Goal: Transaction & Acquisition: Purchase product/service

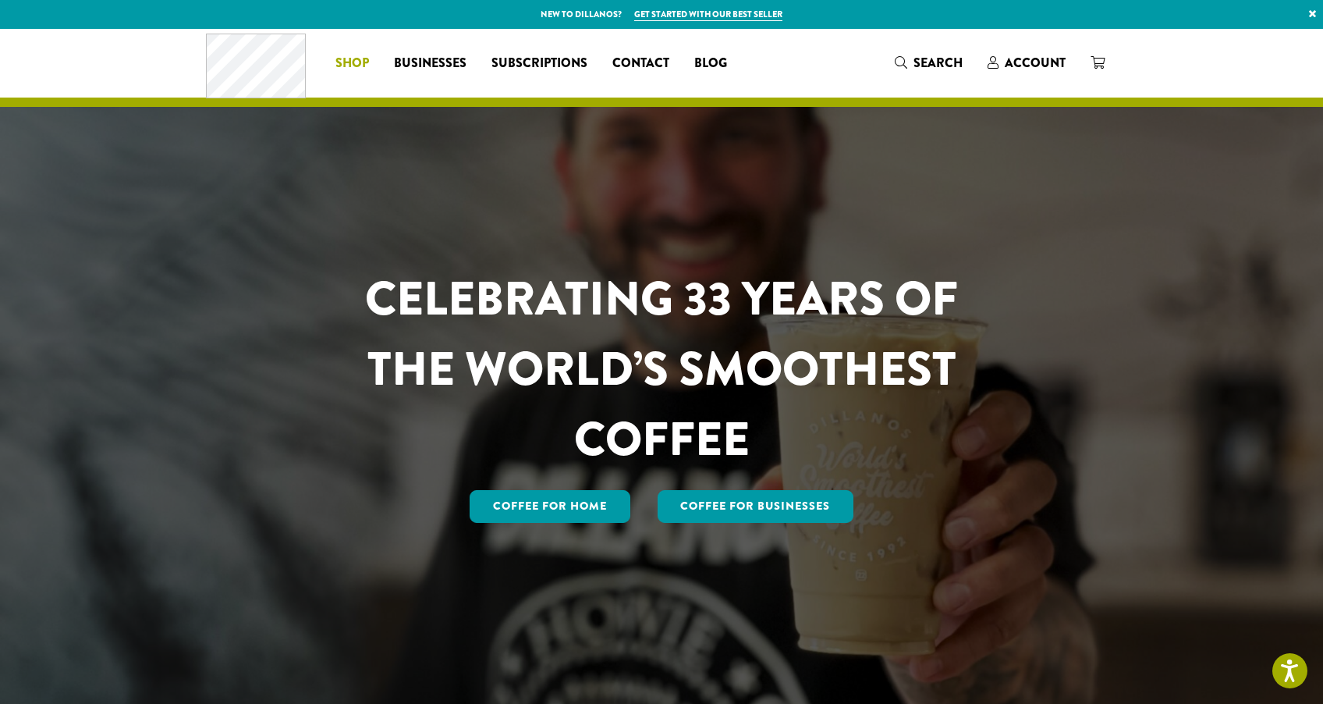
click at [370, 68] on link "Shop" at bounding box center [352, 63] width 59 height 25
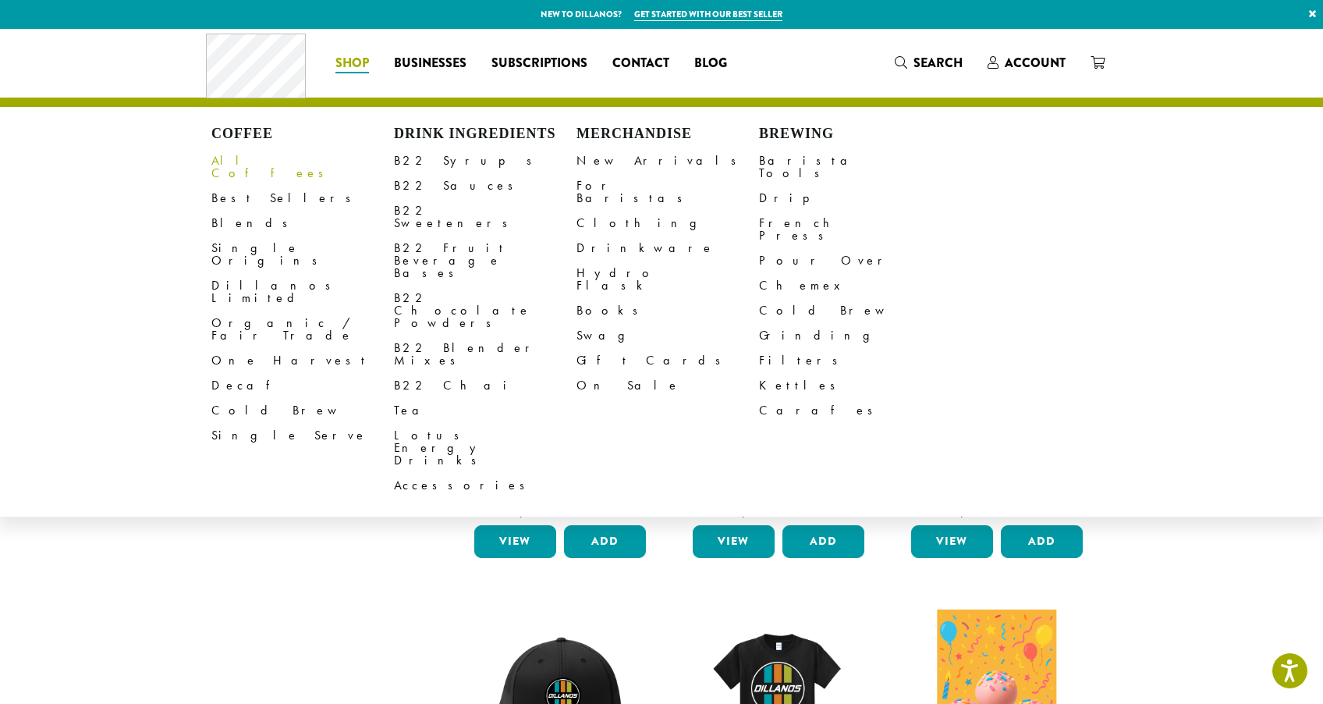
click at [230, 153] on link "All Coffees" at bounding box center [302, 166] width 183 height 37
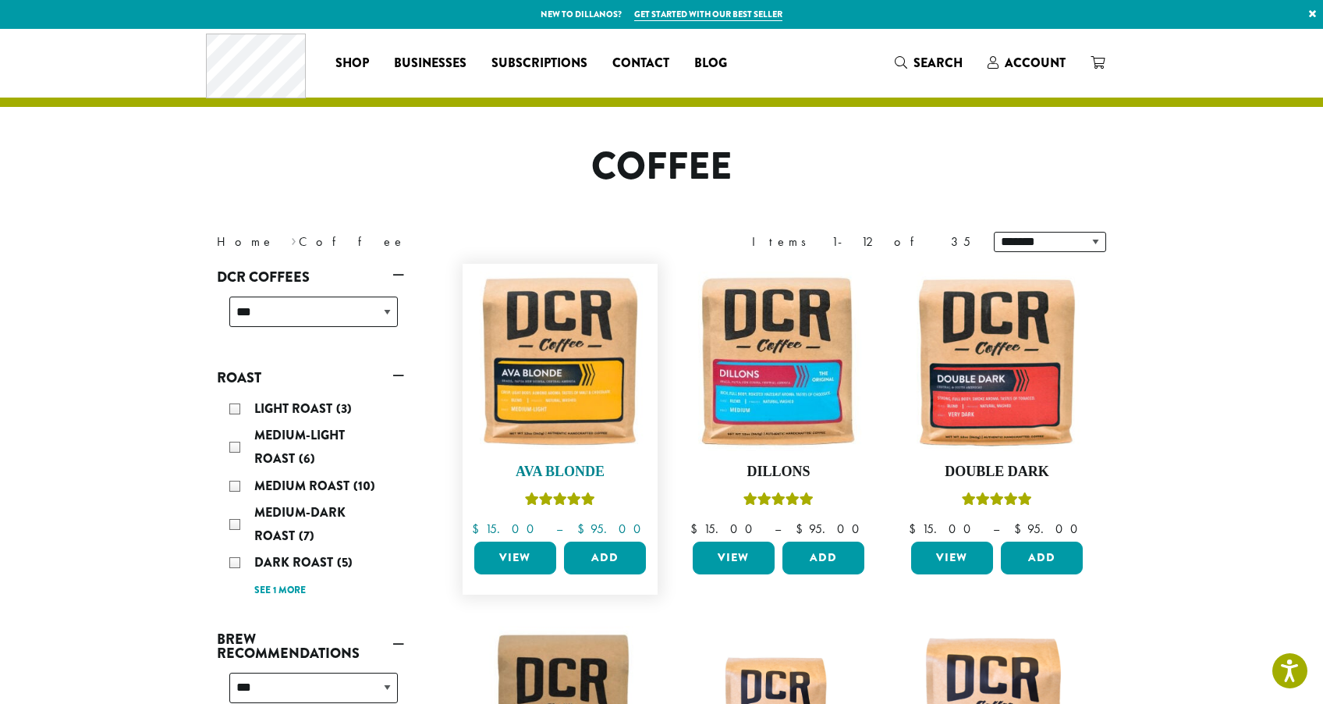
click at [526, 294] on img at bounding box center [559, 360] width 179 height 179
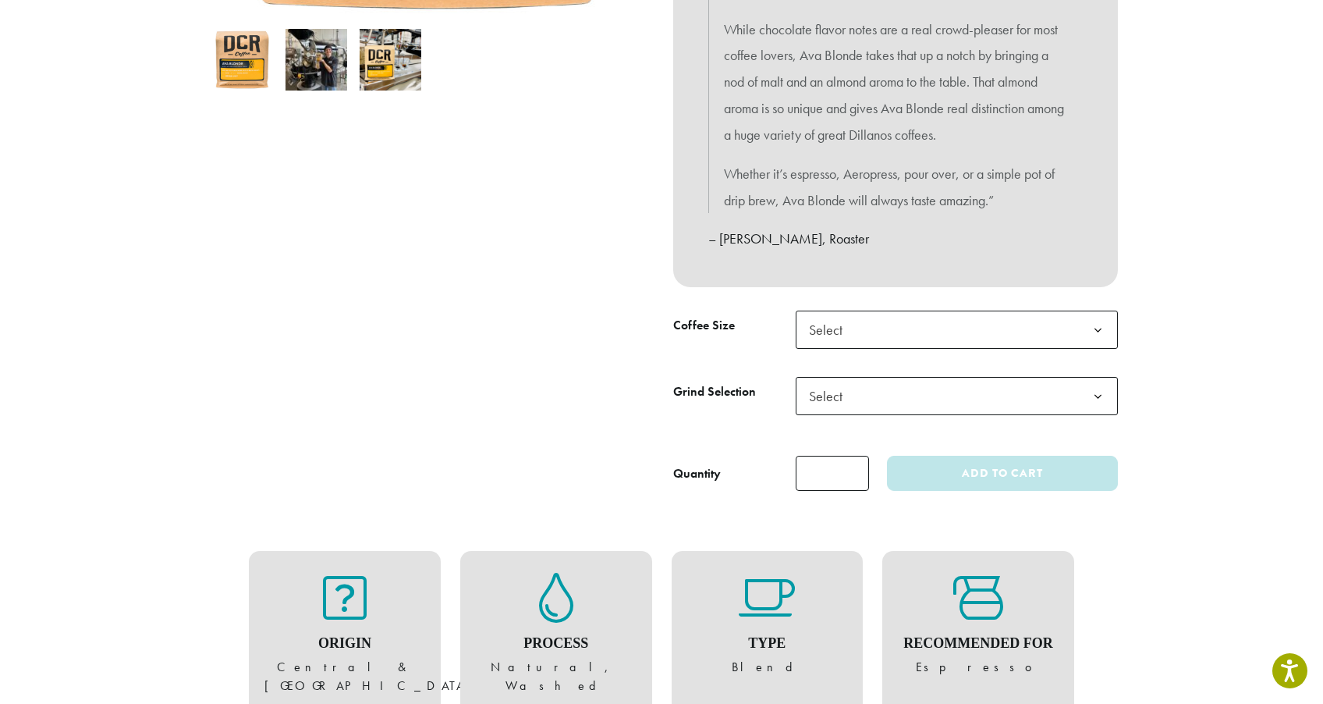
scroll to position [642, 0]
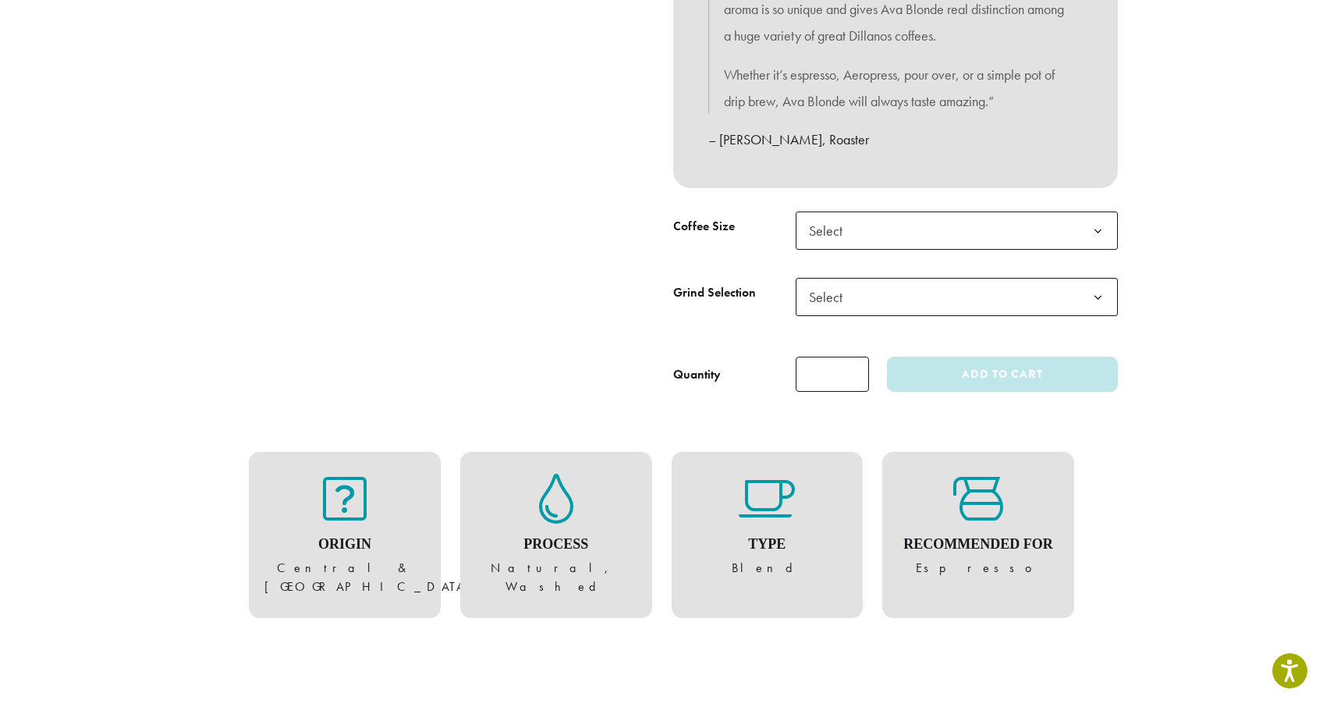
click at [881, 219] on span "Select" at bounding box center [957, 230] width 322 height 38
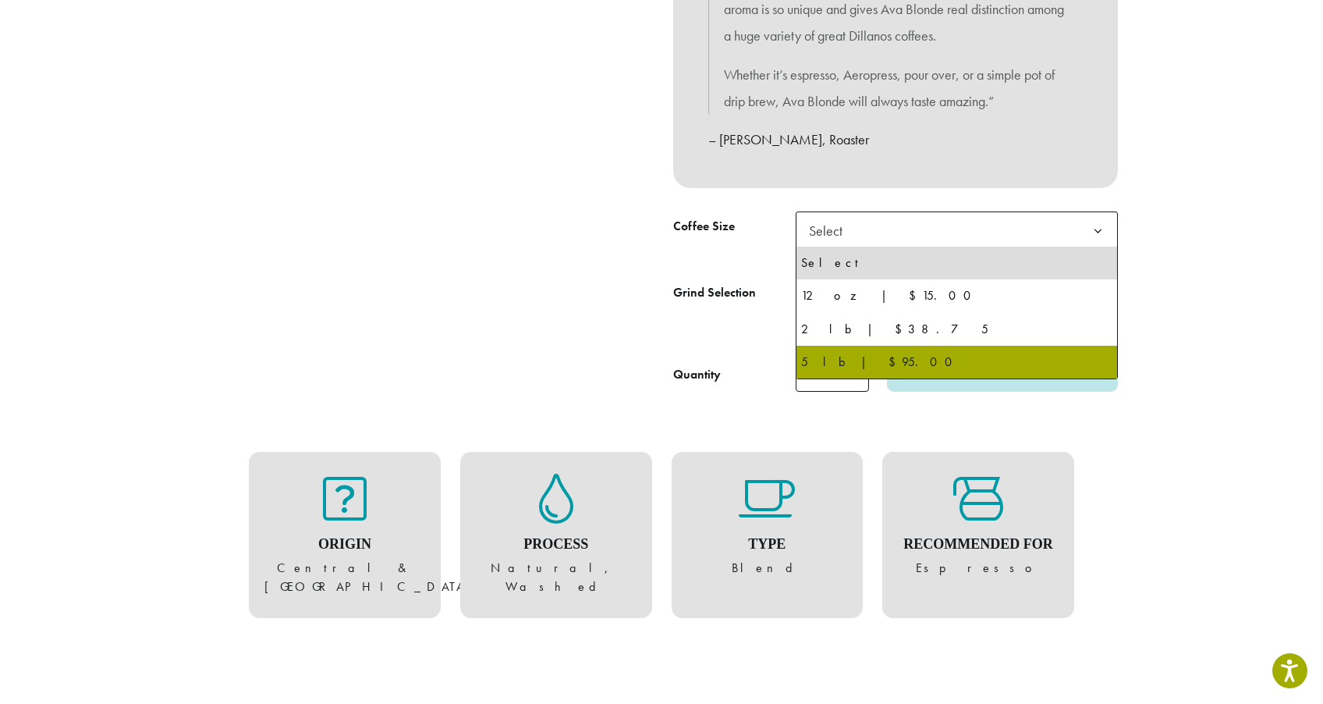
select select "**********"
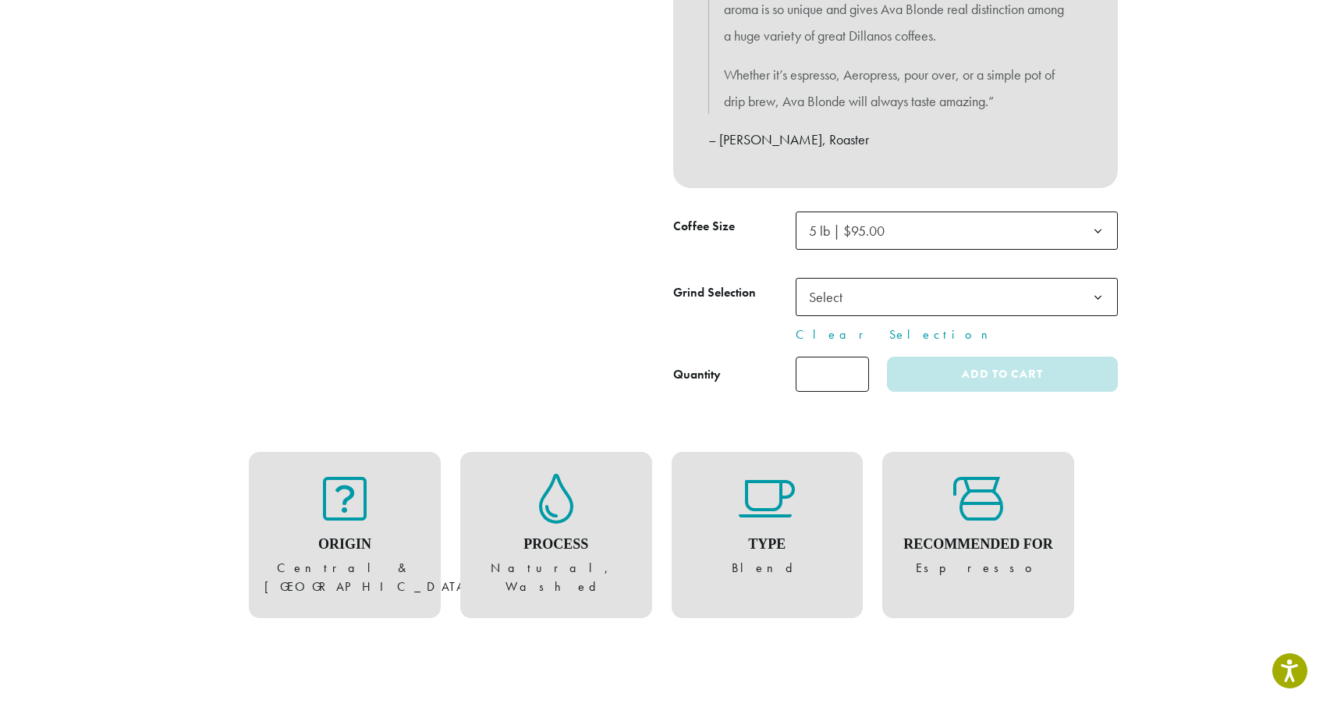
click at [900, 301] on span "Select" at bounding box center [957, 297] width 322 height 38
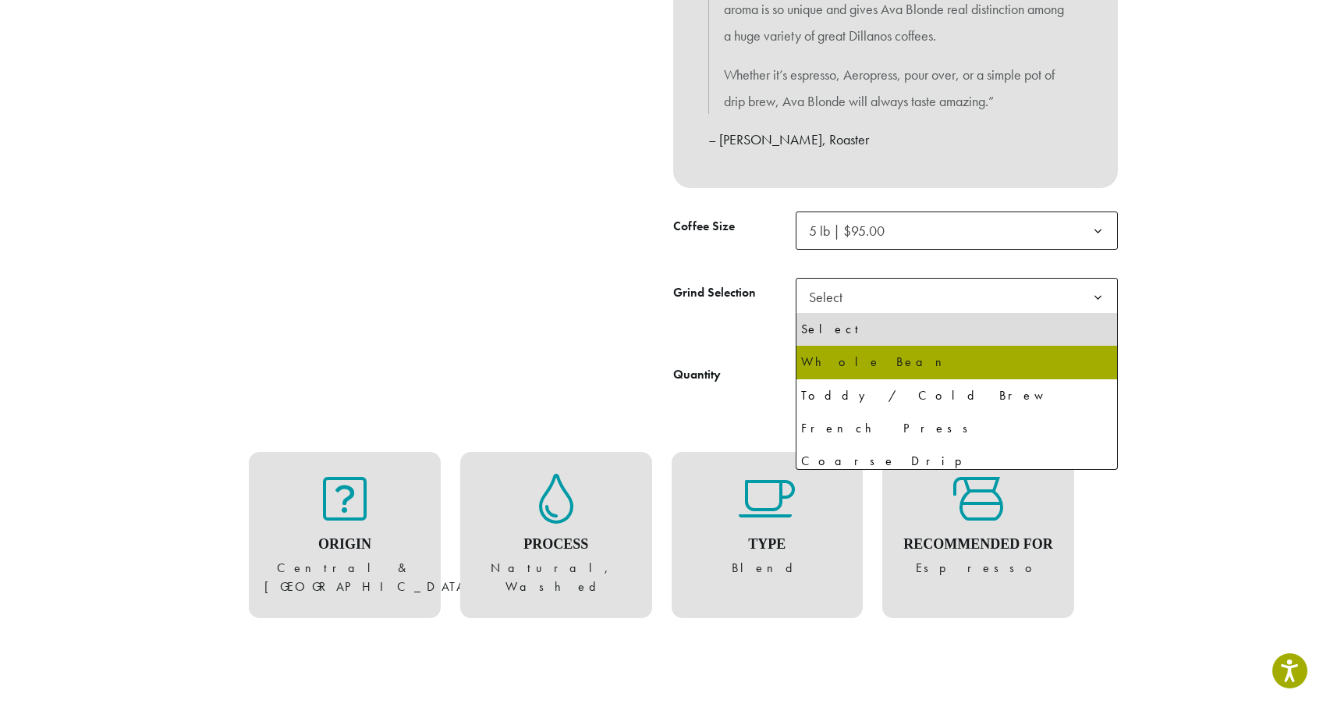
select select "**********"
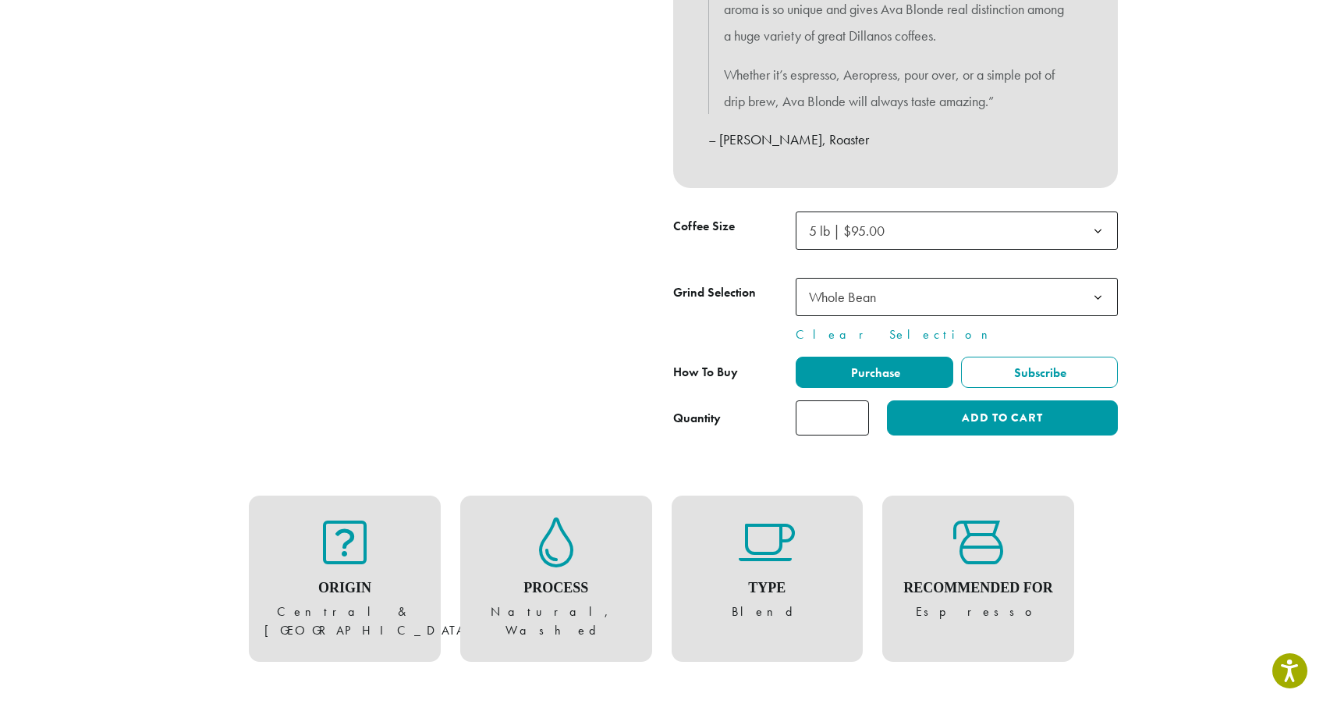
scroll to position [0, 0]
click at [856, 419] on input "*" at bounding box center [832, 417] width 73 height 35
type input "*"
click at [856, 416] on input "*" at bounding box center [832, 417] width 73 height 35
click at [1003, 421] on button "Add to cart" at bounding box center [1002, 417] width 231 height 35
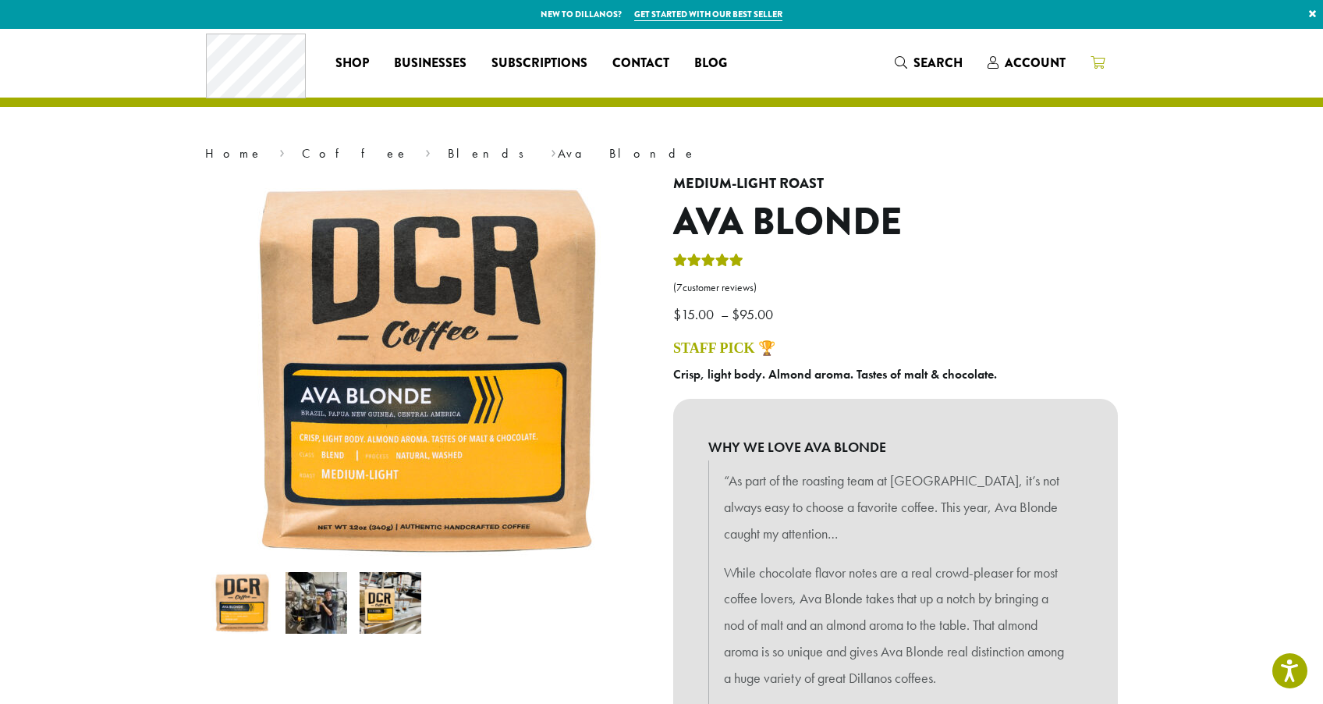
click at [1092, 55] on span at bounding box center [1098, 64] width 14 height 20
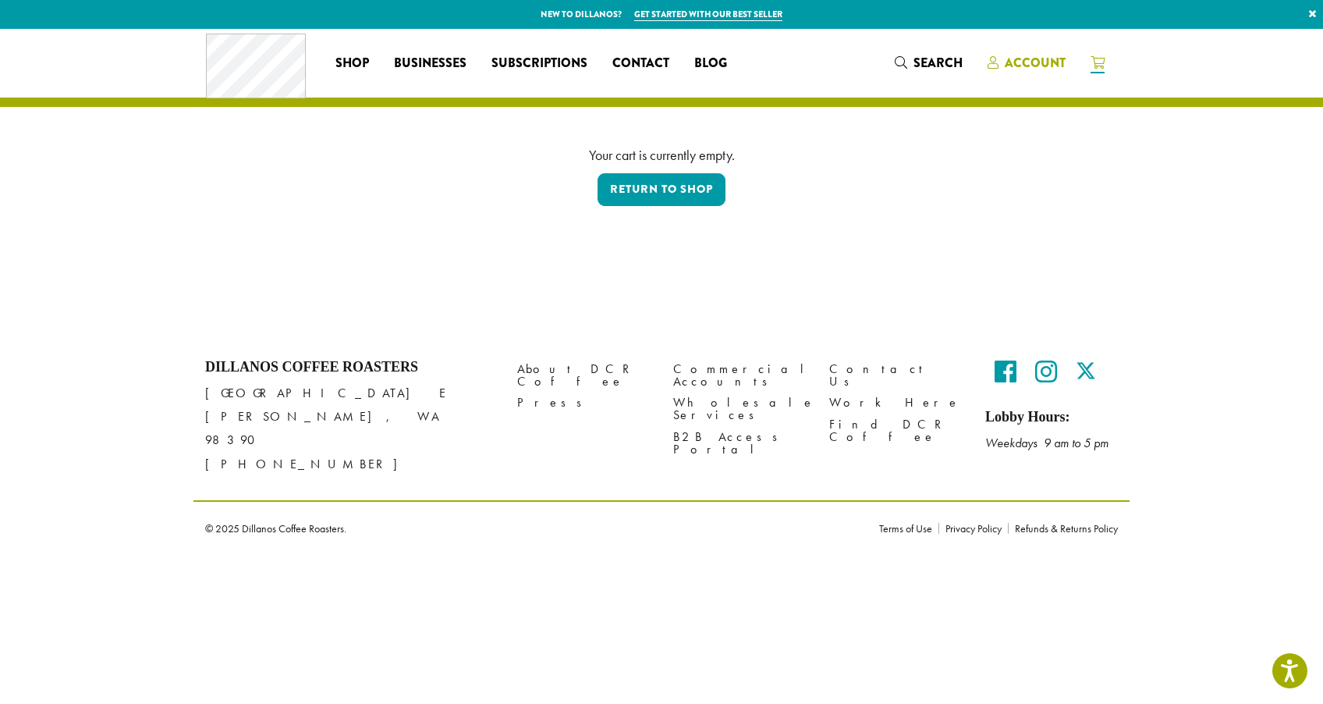
click at [1007, 57] on span "Account" at bounding box center [1035, 63] width 61 height 18
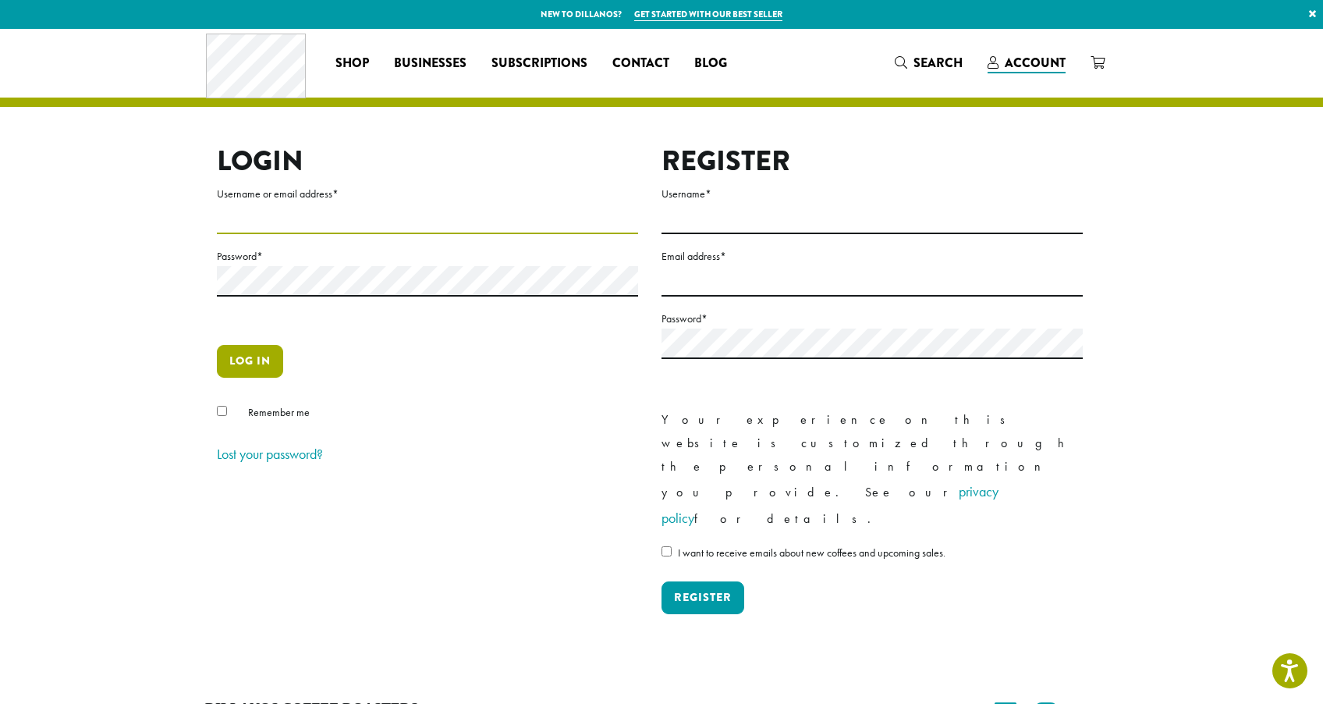
type input "**********"
click at [250, 372] on button "Log in" at bounding box center [250, 361] width 66 height 33
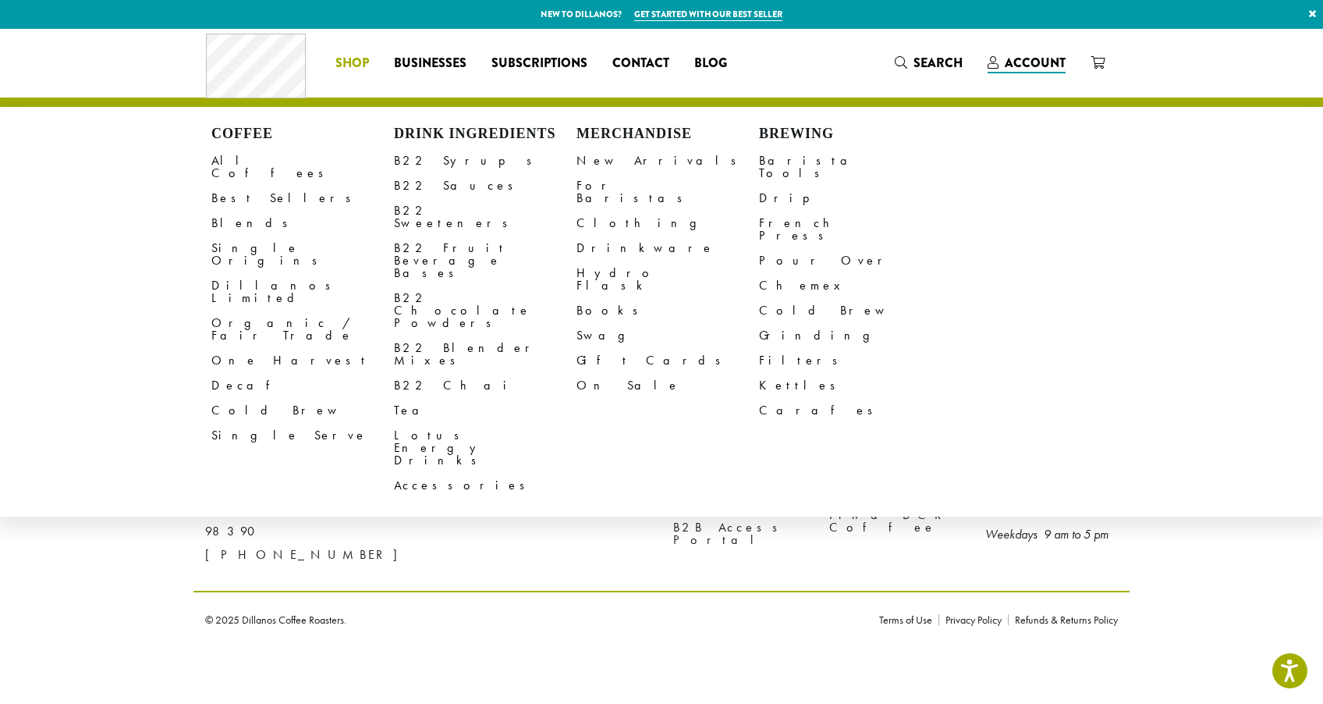
click at [347, 69] on li "Coffee All Coffees Best Sellers Blends Single Origins Dillanos Limited Organic …" at bounding box center [352, 63] width 59 height 25
click at [253, 162] on link "All Coffees" at bounding box center [302, 166] width 183 height 37
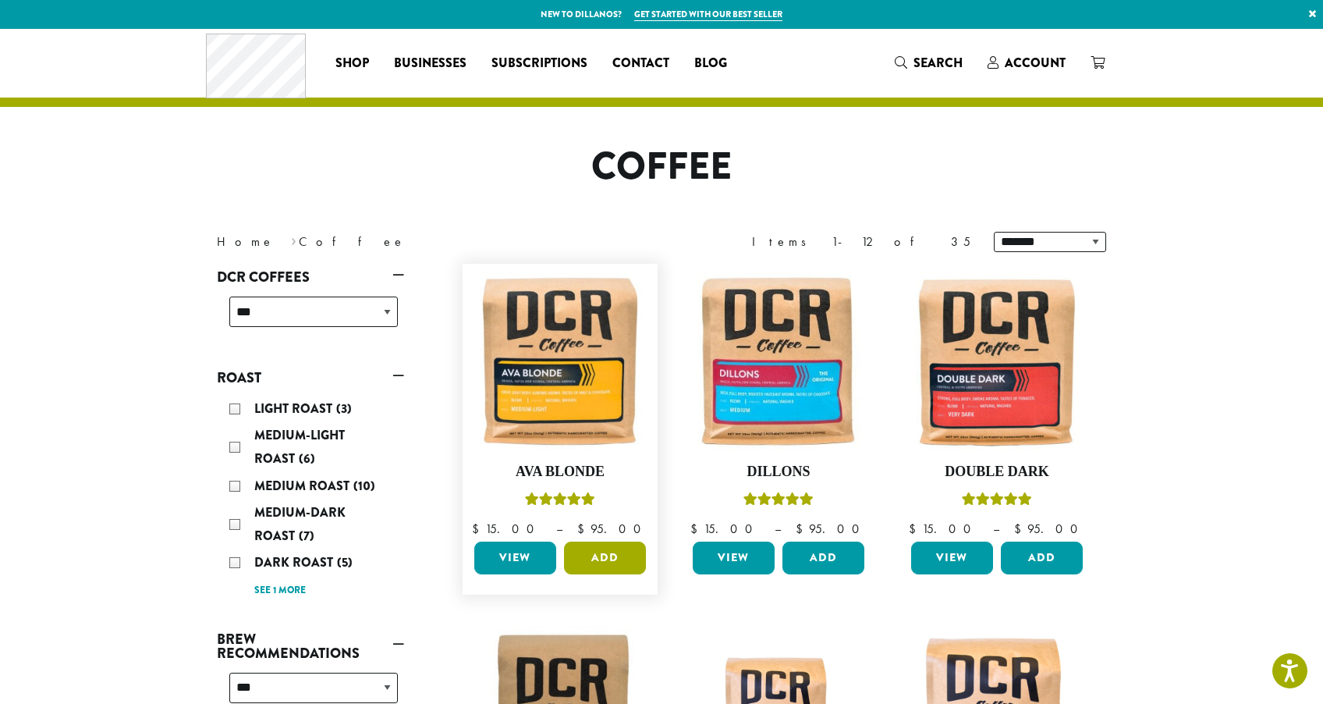
click at [601, 555] on button "Add" at bounding box center [605, 557] width 82 height 33
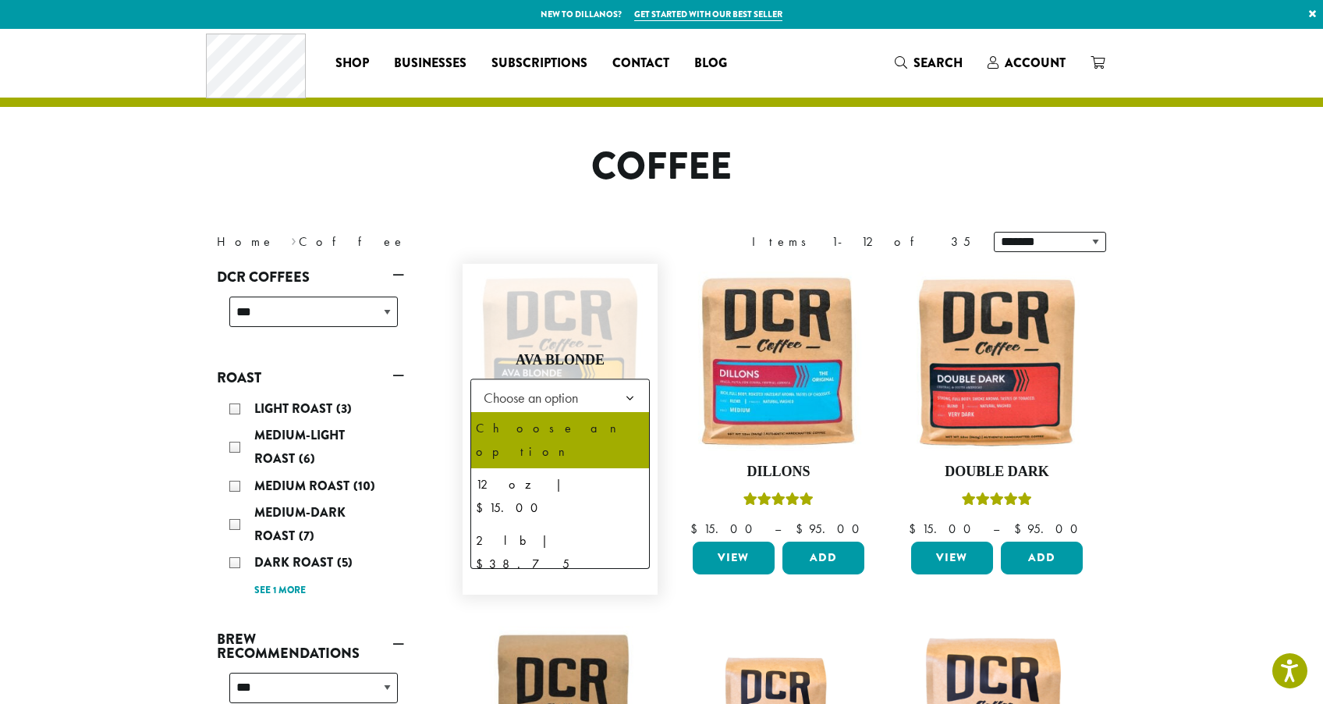
click at [608, 399] on span "Choose an option" at bounding box center [559, 397] width 179 height 38
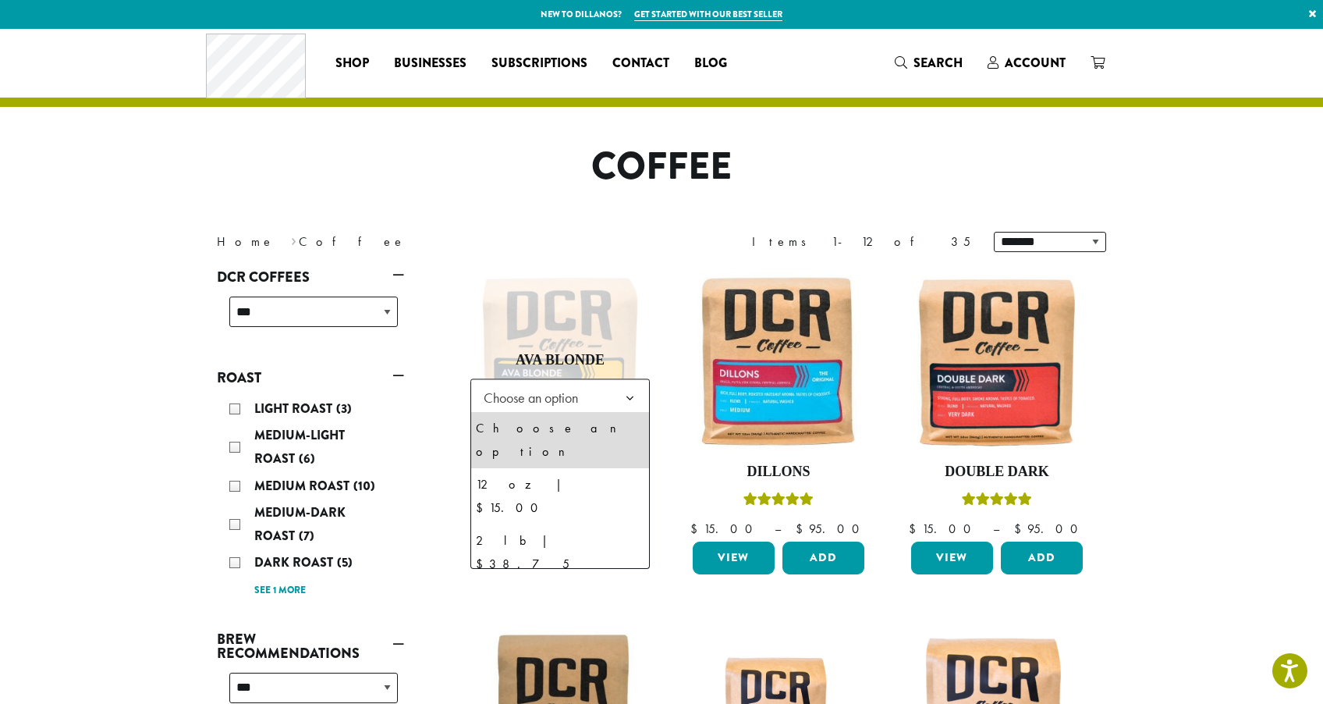
select select "**********"
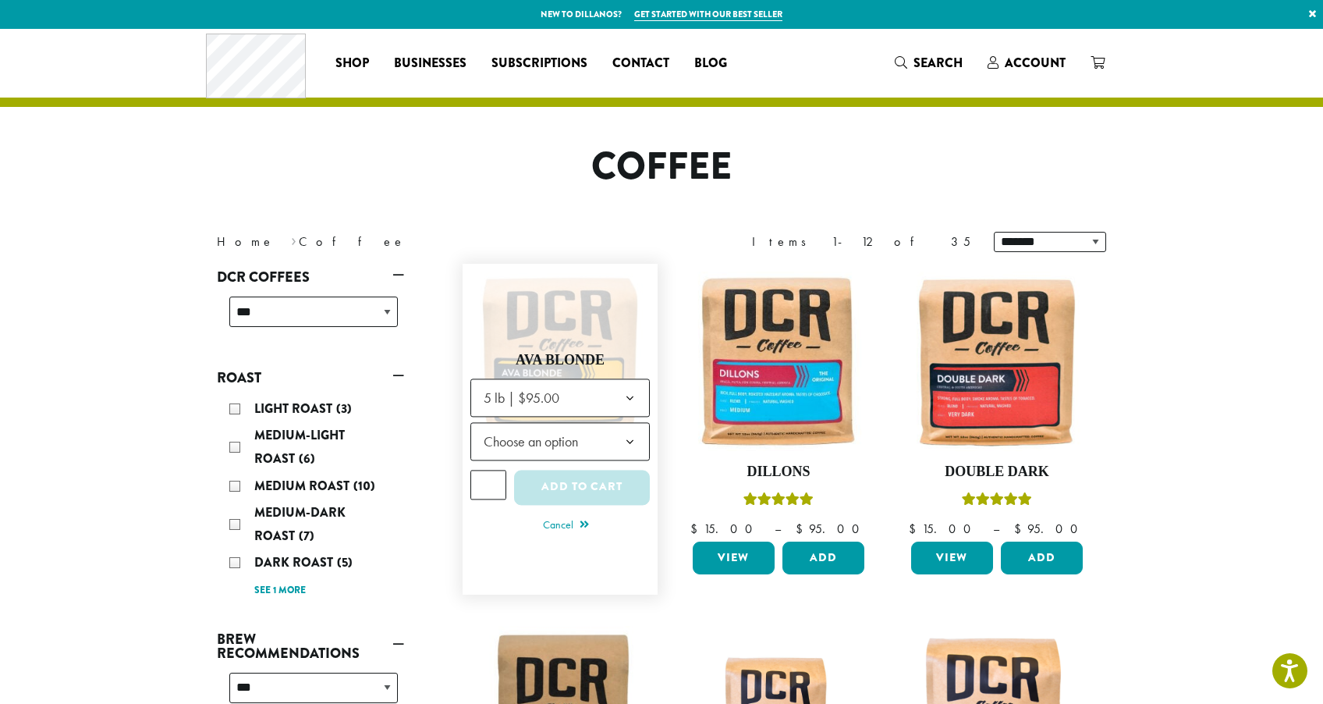
click at [612, 442] on b at bounding box center [630, 442] width 38 height 38
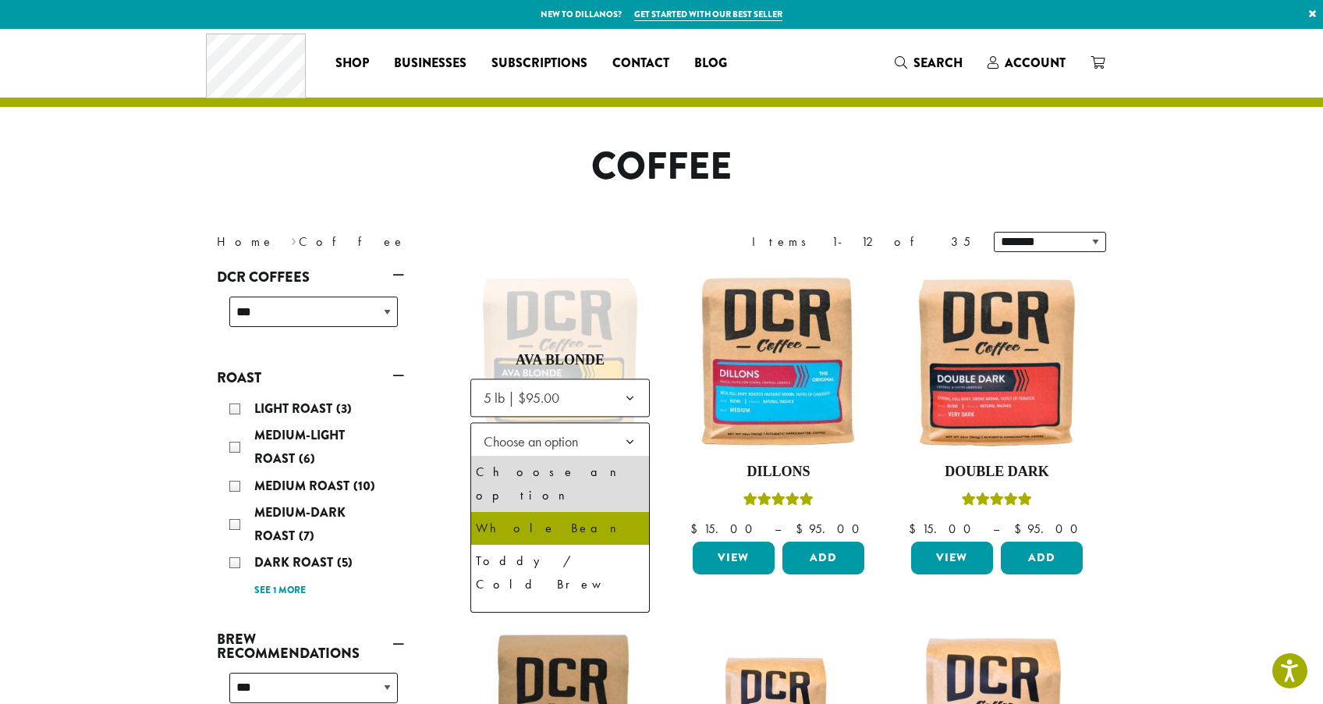
select select "**********"
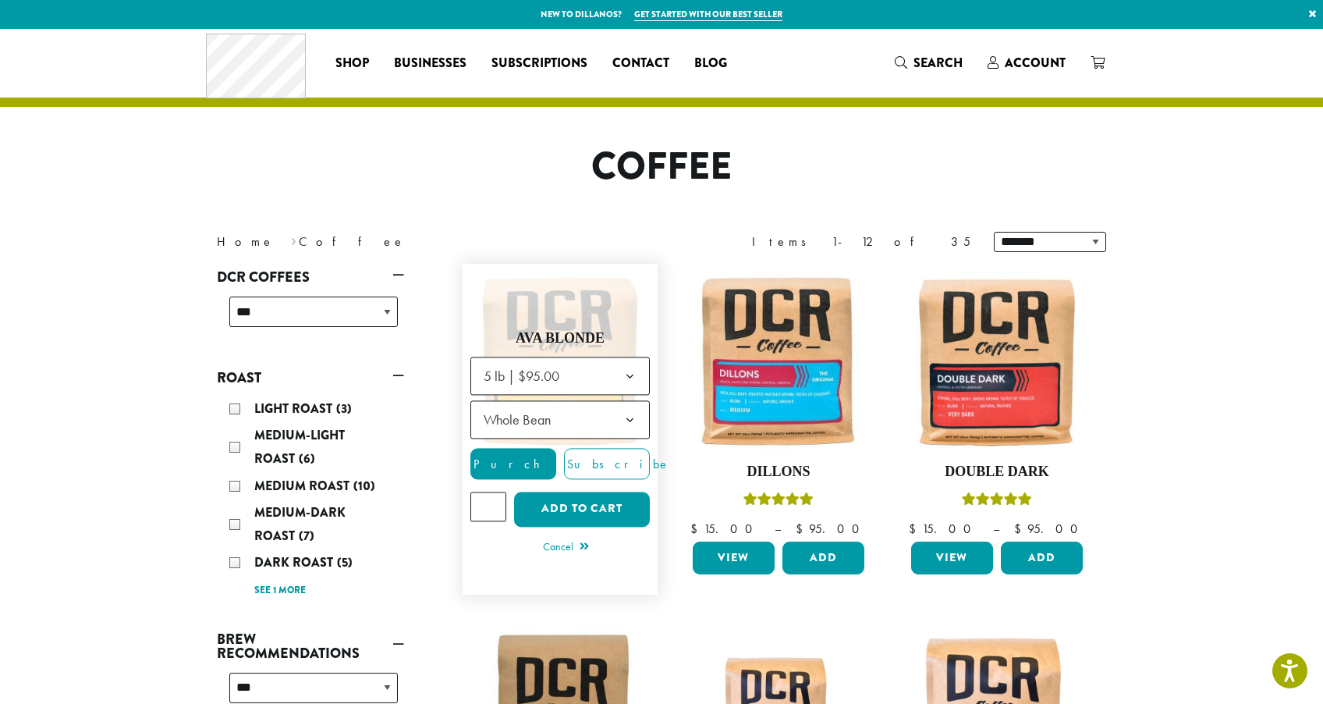
type input "*"
click at [491, 502] on input "*" at bounding box center [488, 506] width 36 height 30
click at [584, 502] on button "Add to cart" at bounding box center [582, 508] width 136 height 35
click at [626, 504] on button "Add to cart" at bounding box center [582, 508] width 136 height 35
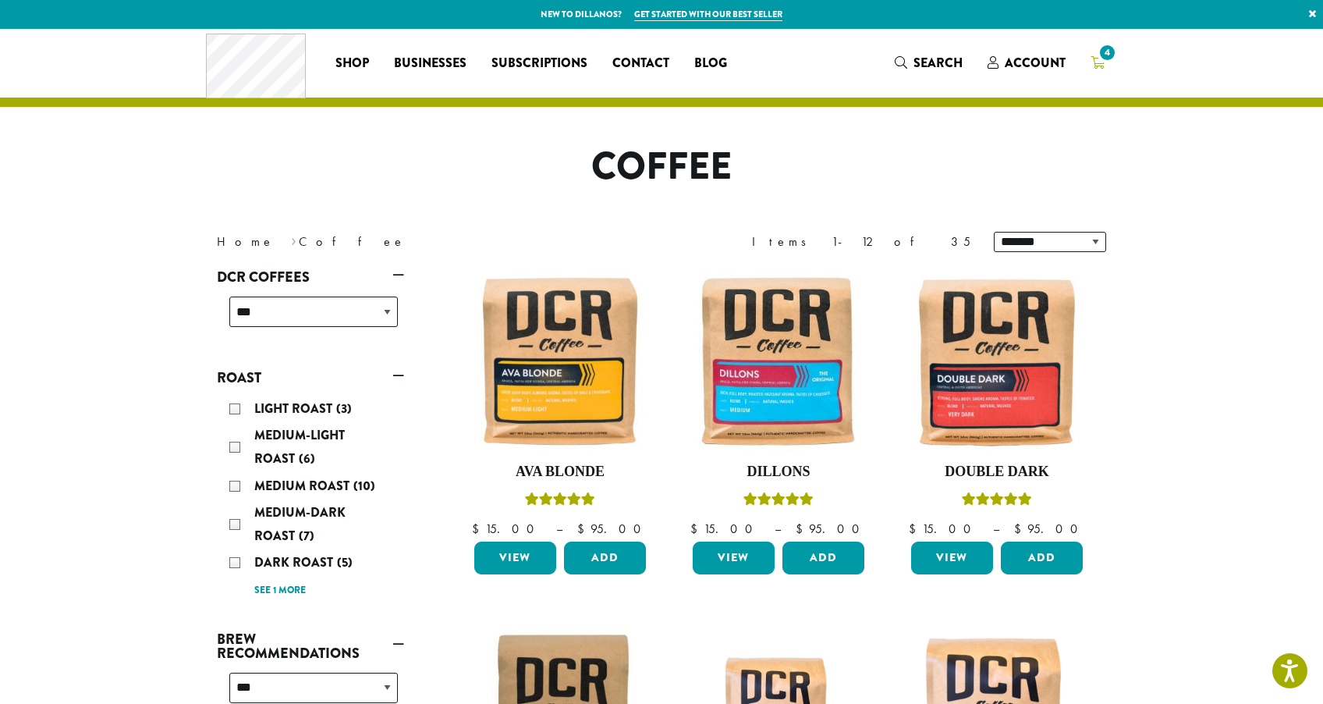
click at [1087, 51] on link "4" at bounding box center [1097, 63] width 39 height 26
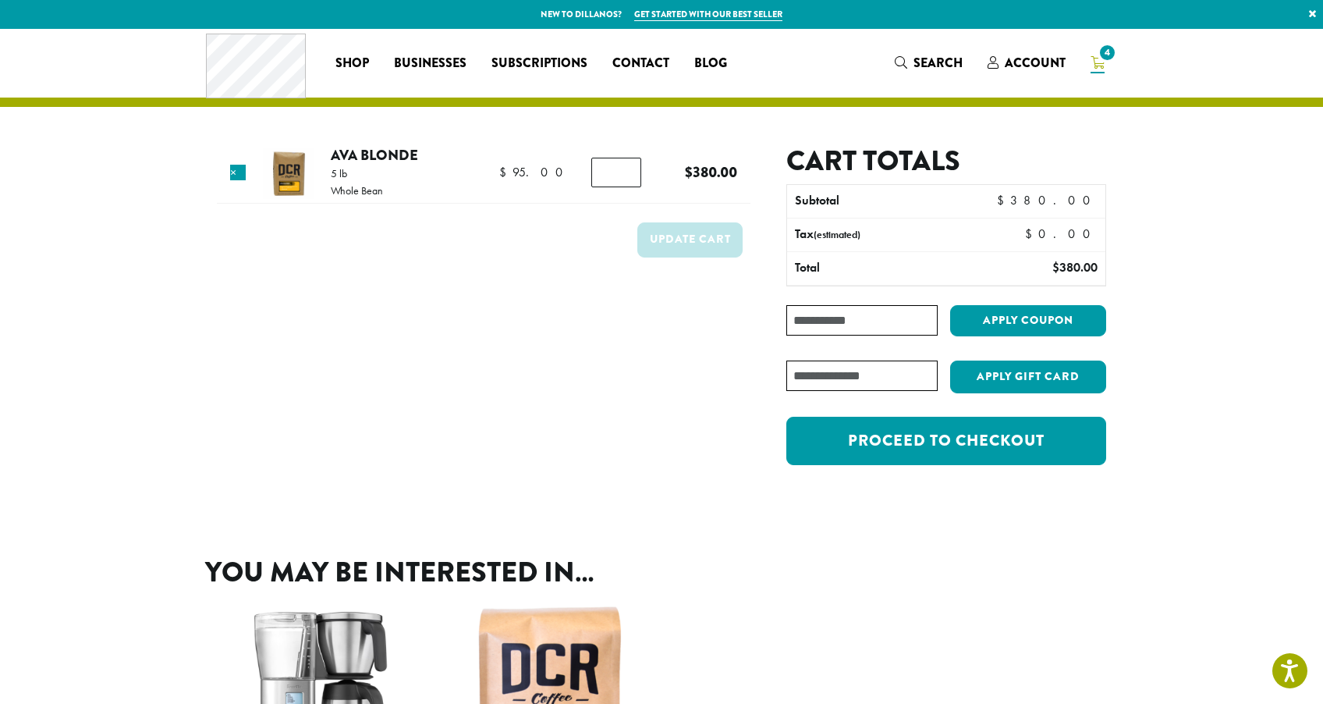
click at [628, 179] on input "*" at bounding box center [616, 173] width 50 height 30
type input "*"
click at [628, 179] on input "*" at bounding box center [616, 173] width 50 height 30
click at [697, 239] on button "Update cart" at bounding box center [689, 239] width 105 height 35
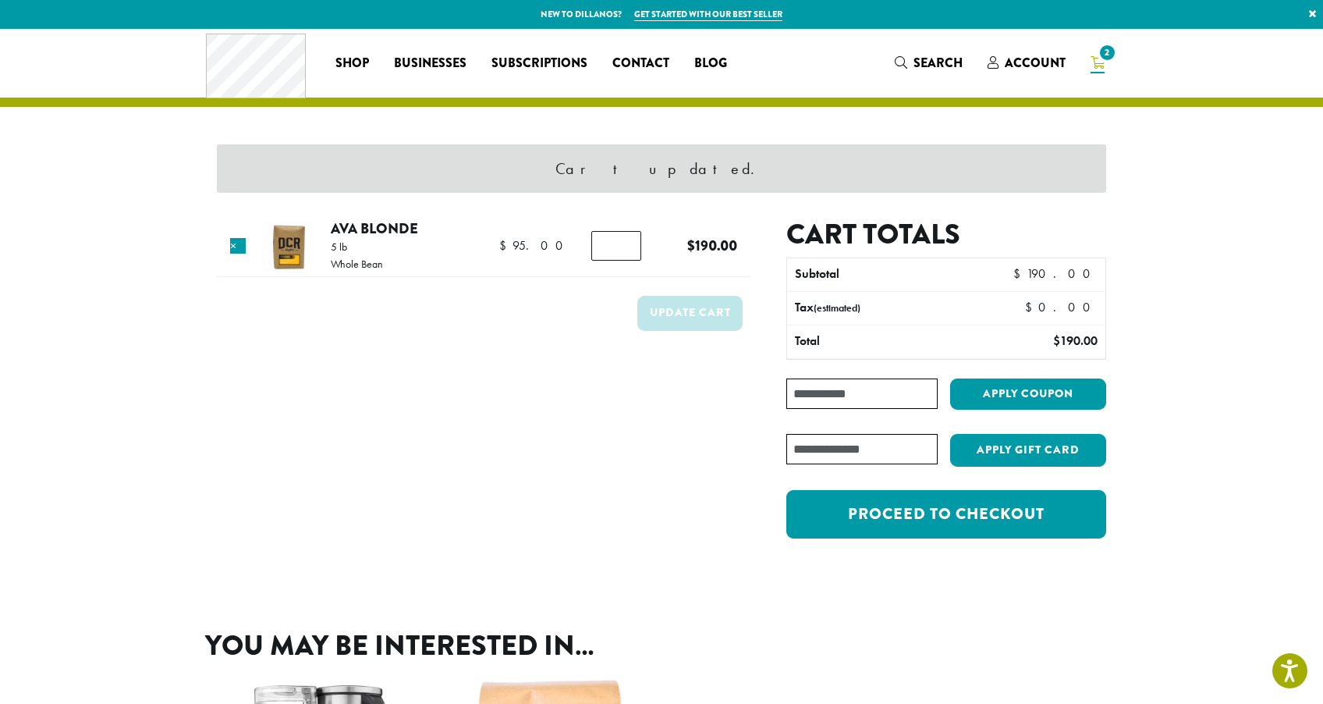
click at [920, 385] on input "Coupon:" at bounding box center [861, 393] width 151 height 30
paste input "**********"
type input "**********"
click at [1026, 394] on button "Apply coupon" at bounding box center [1028, 394] width 156 height 32
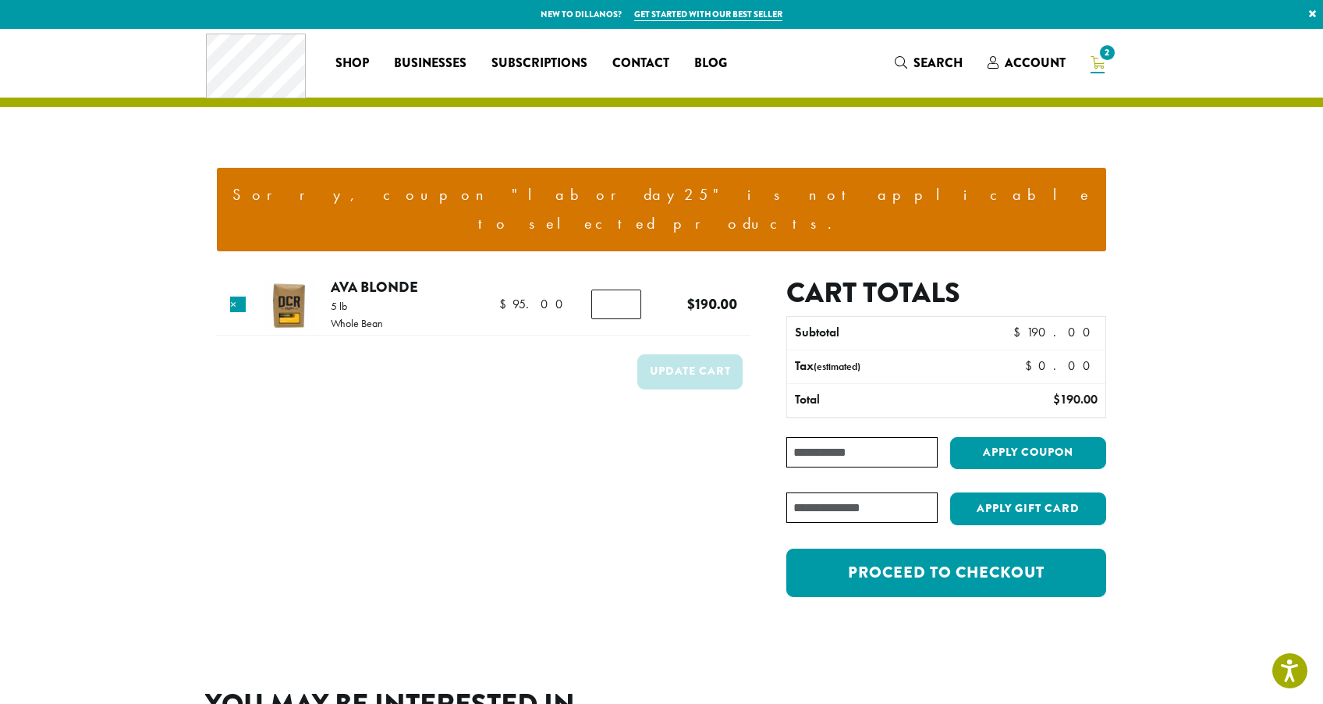
click at [825, 403] on div "Cart totals Subtotal $ 190.00 Tax (estimated) $ 0.00 Total $ 190.00 Coupon: App…" at bounding box center [946, 444] width 320 height 337
click at [813, 437] on input "Coupon:" at bounding box center [861, 452] width 151 height 30
type input "********"
click at [978, 437] on button "Apply coupon" at bounding box center [1028, 453] width 156 height 32
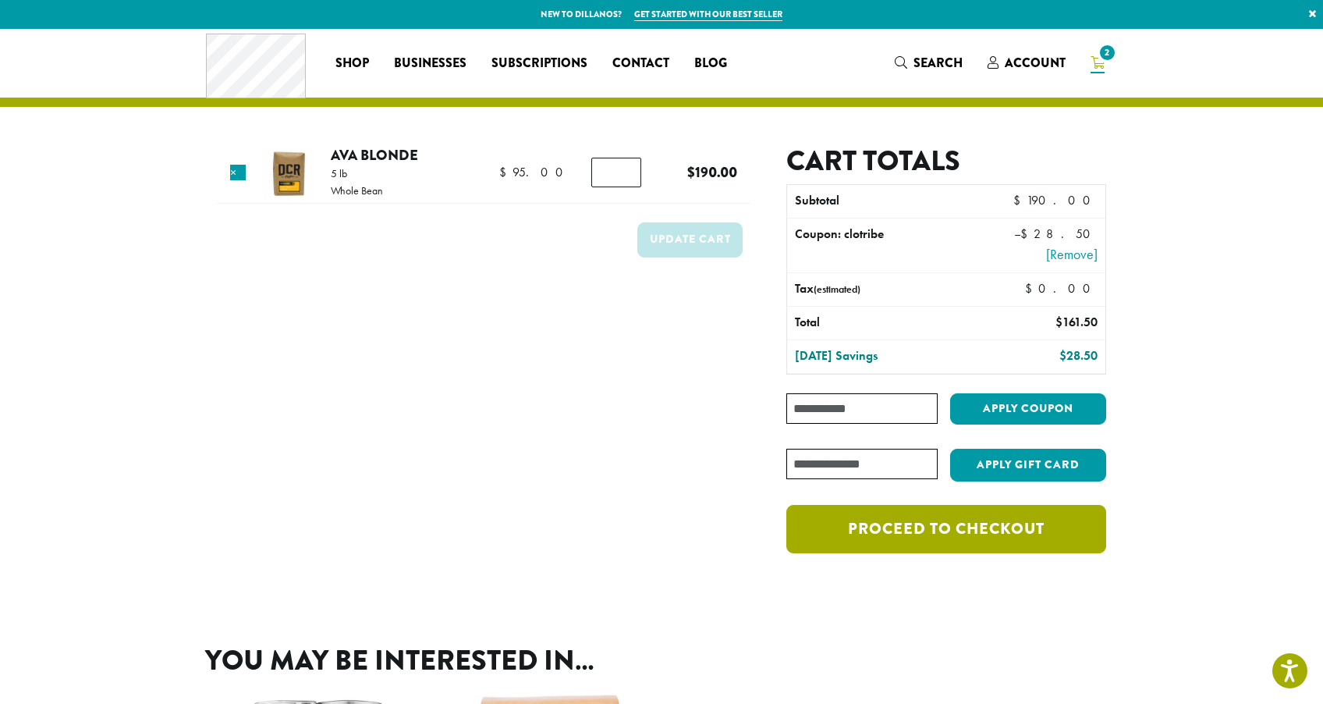
click at [903, 541] on link "Proceed to checkout" at bounding box center [946, 529] width 320 height 48
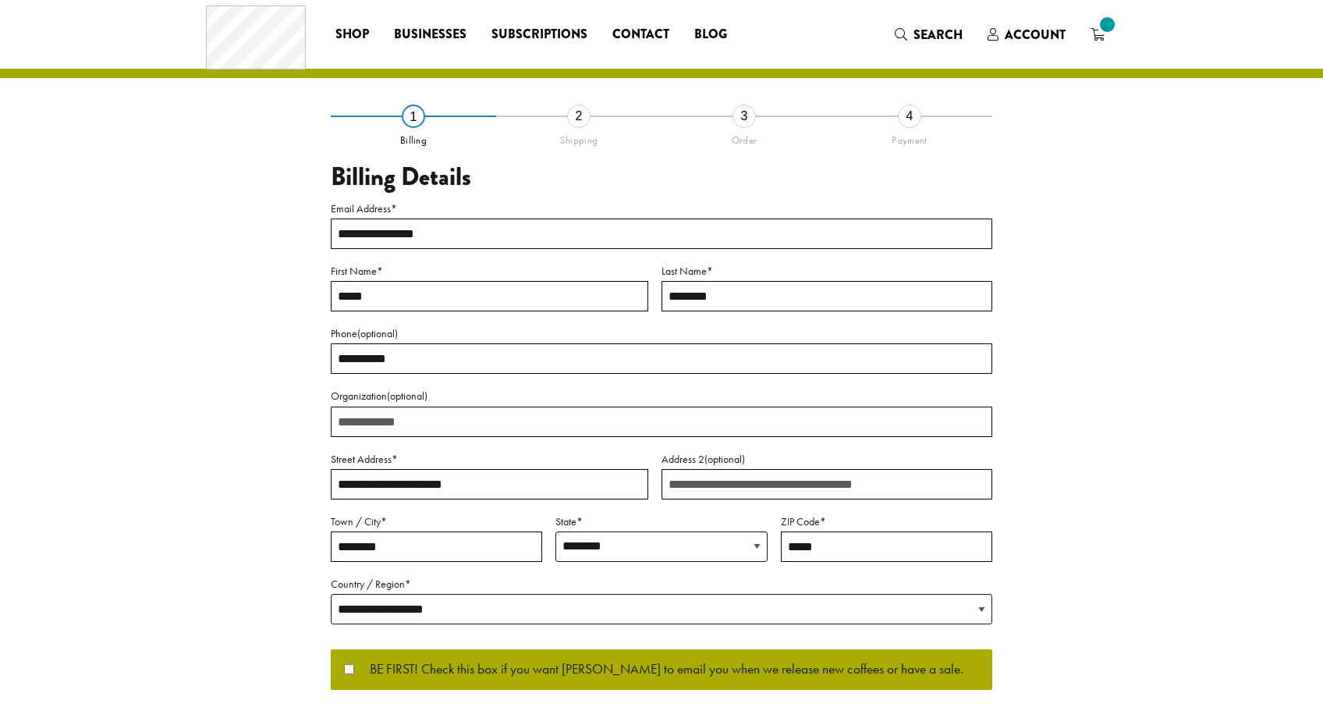
select select "**"
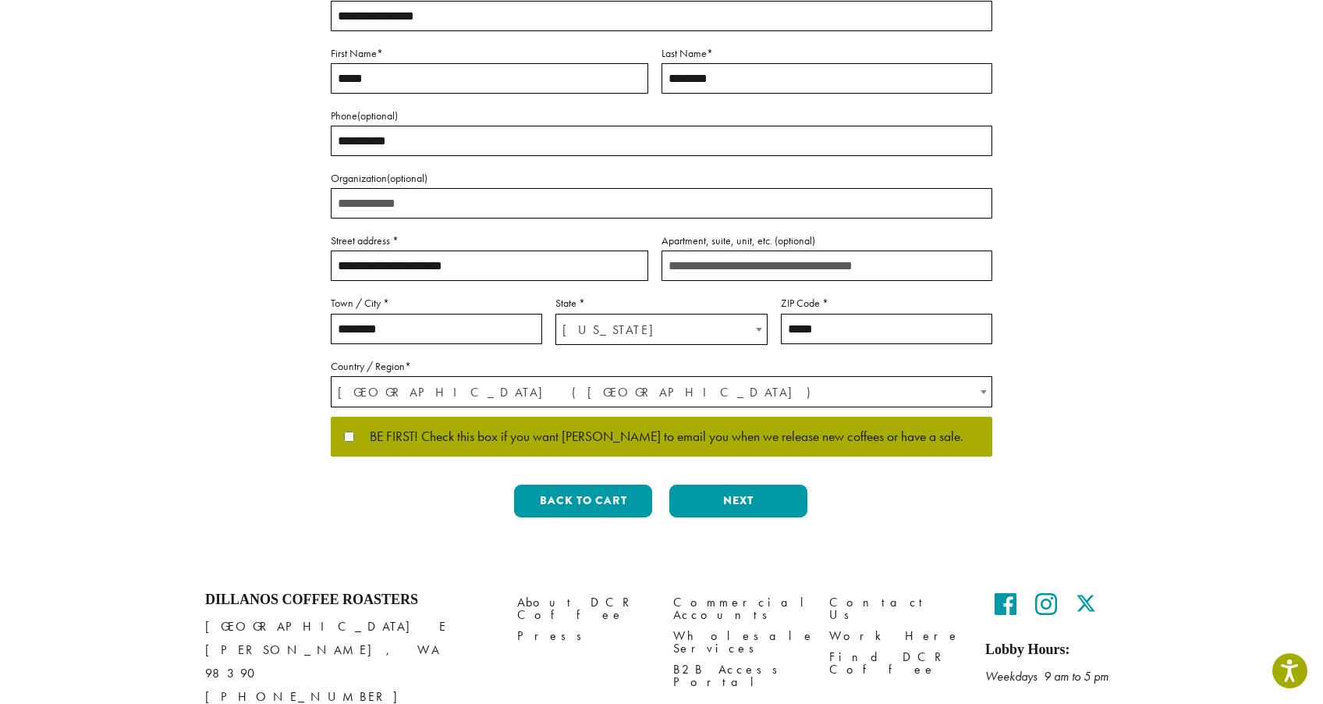
scroll to position [310, 0]
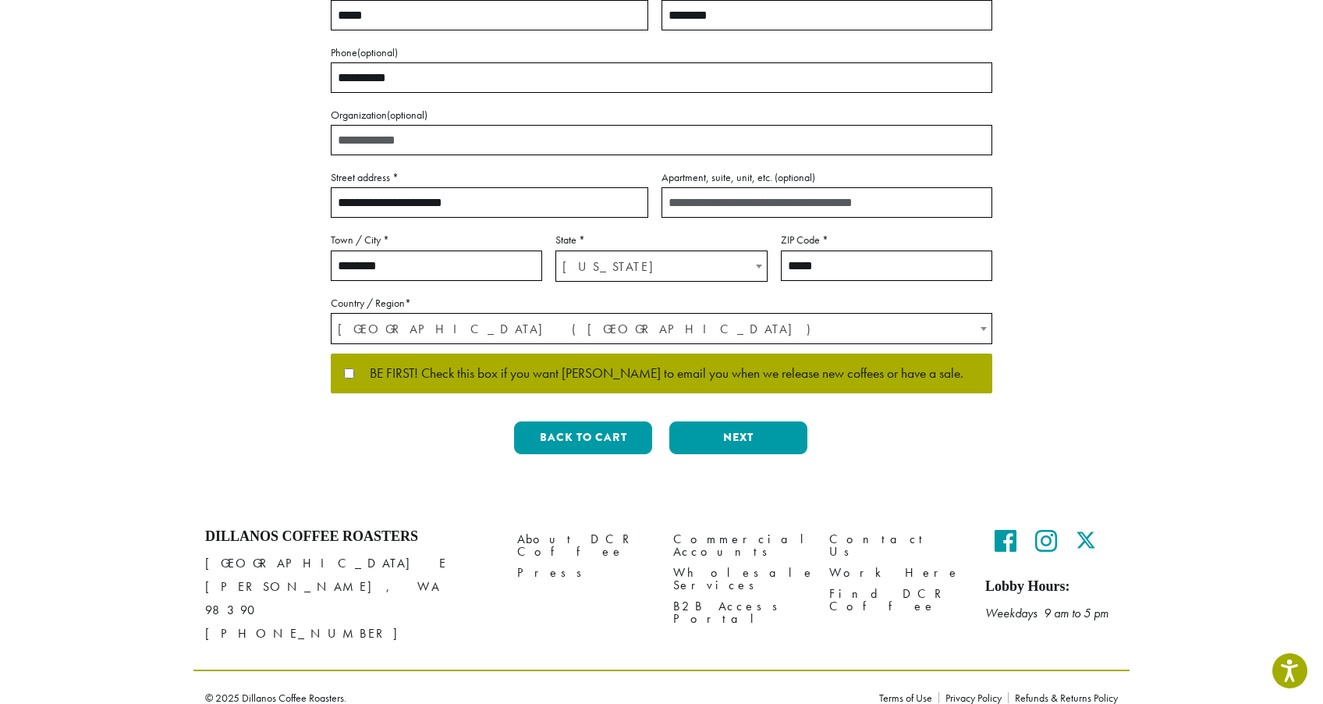
click at [742, 378] on span "BE FIRST! Check this box if you want Dillanos to email you when we release new …" at bounding box center [658, 374] width 609 height 14
click at [725, 451] on button "Next" at bounding box center [738, 437] width 138 height 33
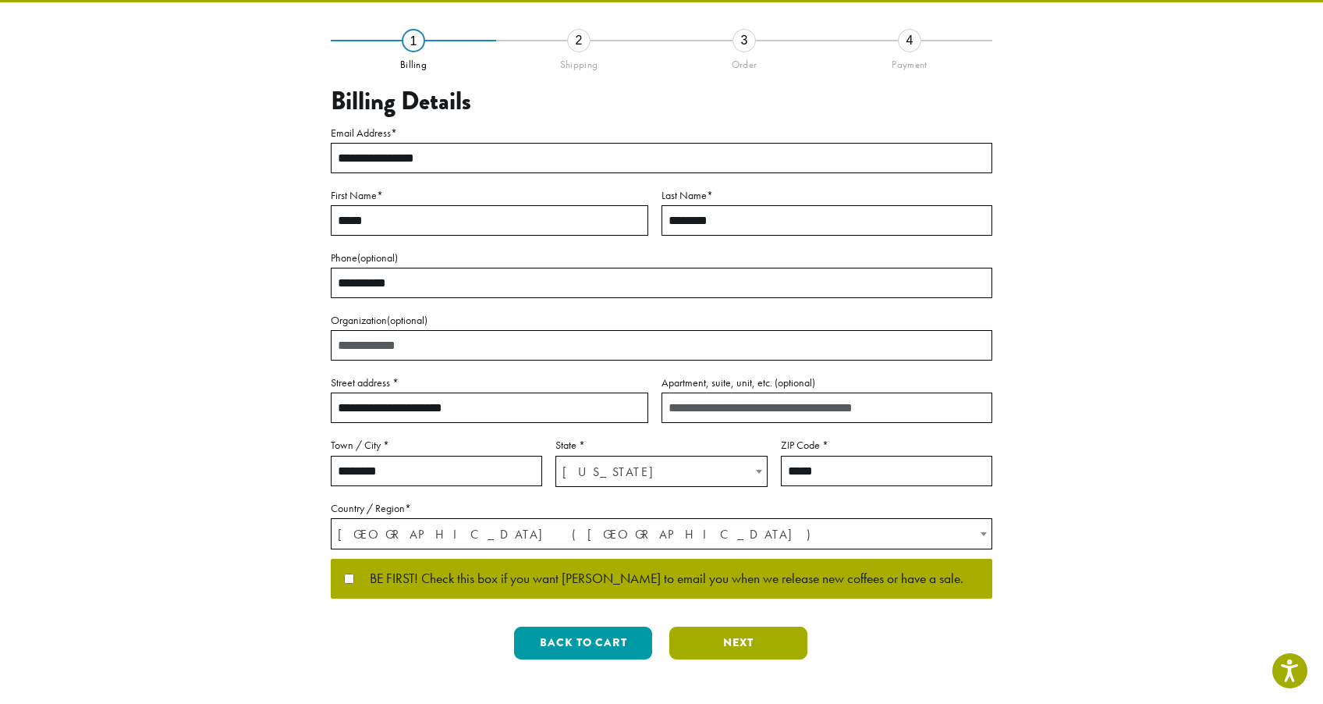
scroll to position [0, 0]
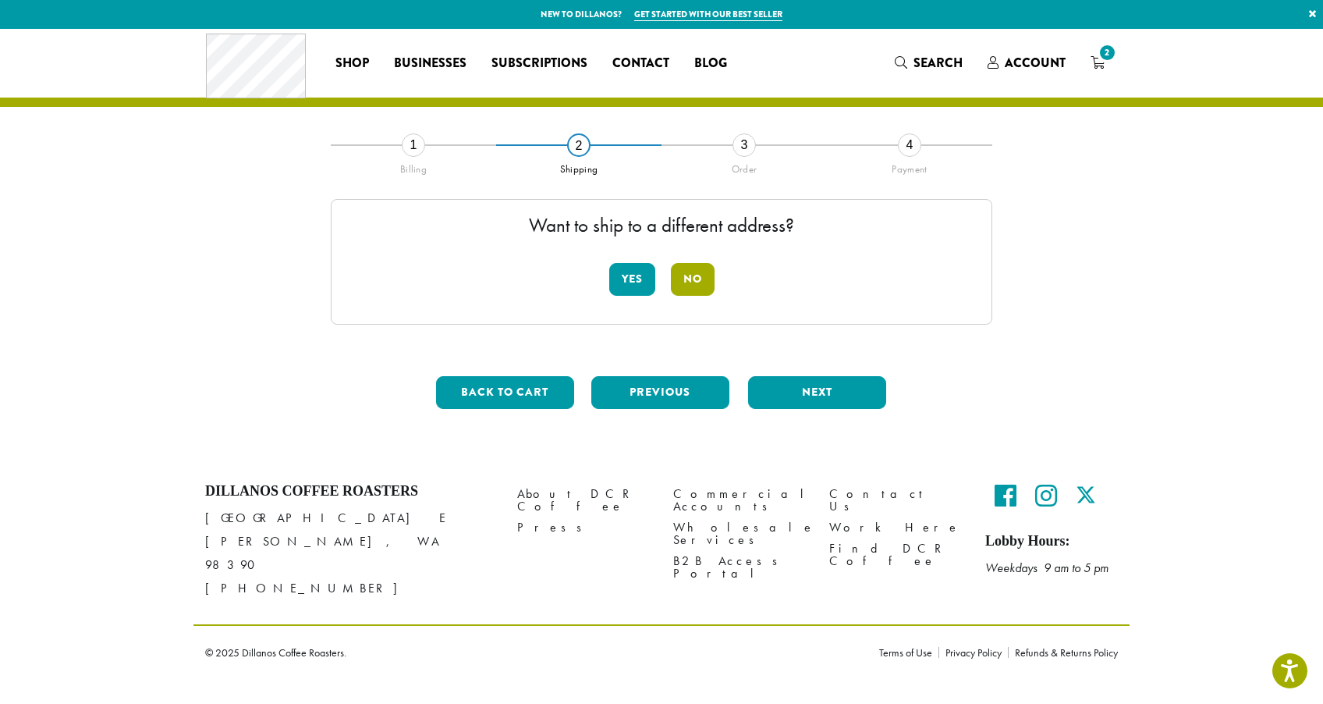
click at [688, 289] on button "No" at bounding box center [693, 279] width 44 height 33
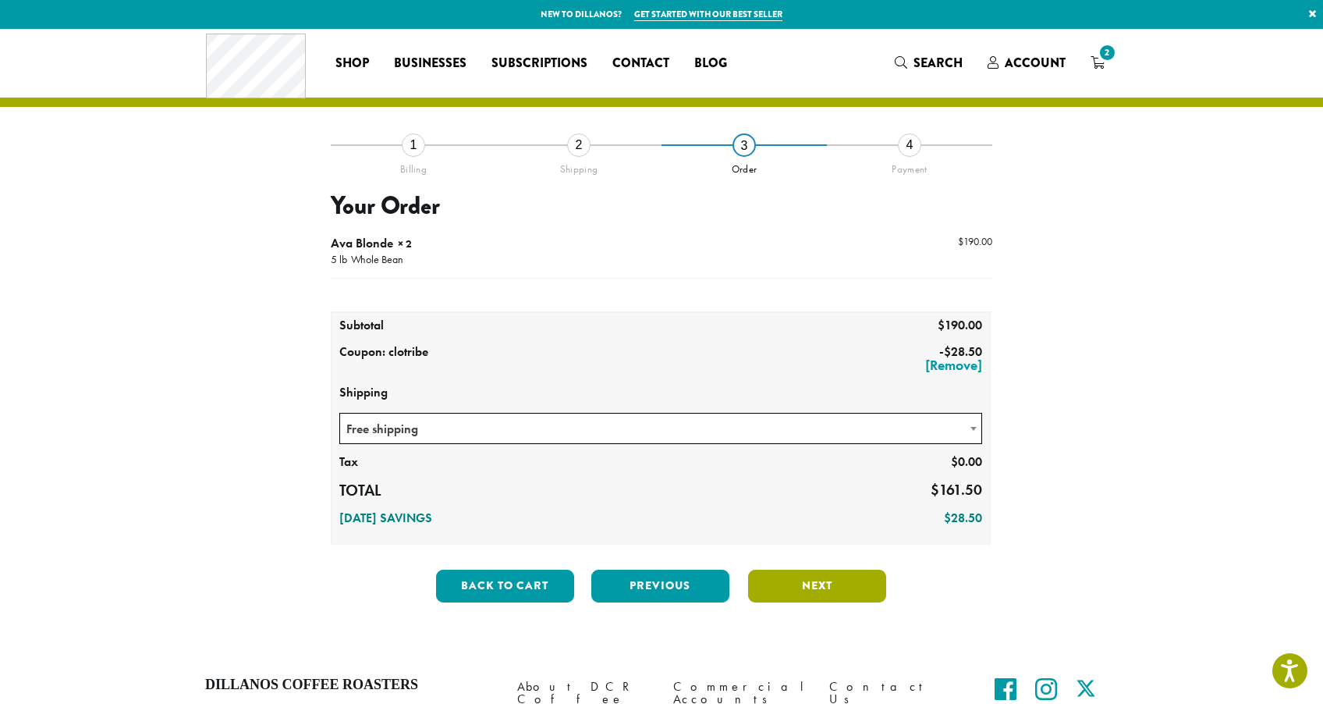
click at [814, 583] on button "Next" at bounding box center [817, 585] width 138 height 33
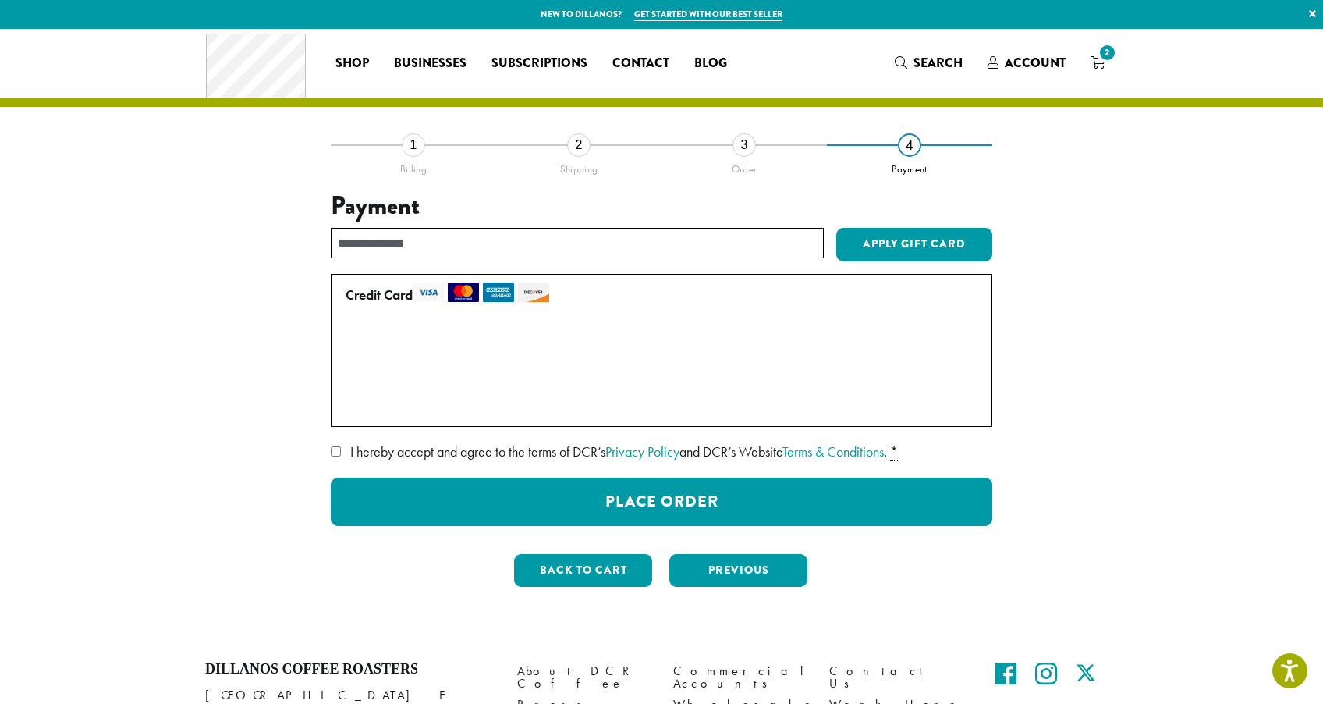
click at [390, 403] on label "Use a new card" at bounding box center [659, 405] width 626 height 25
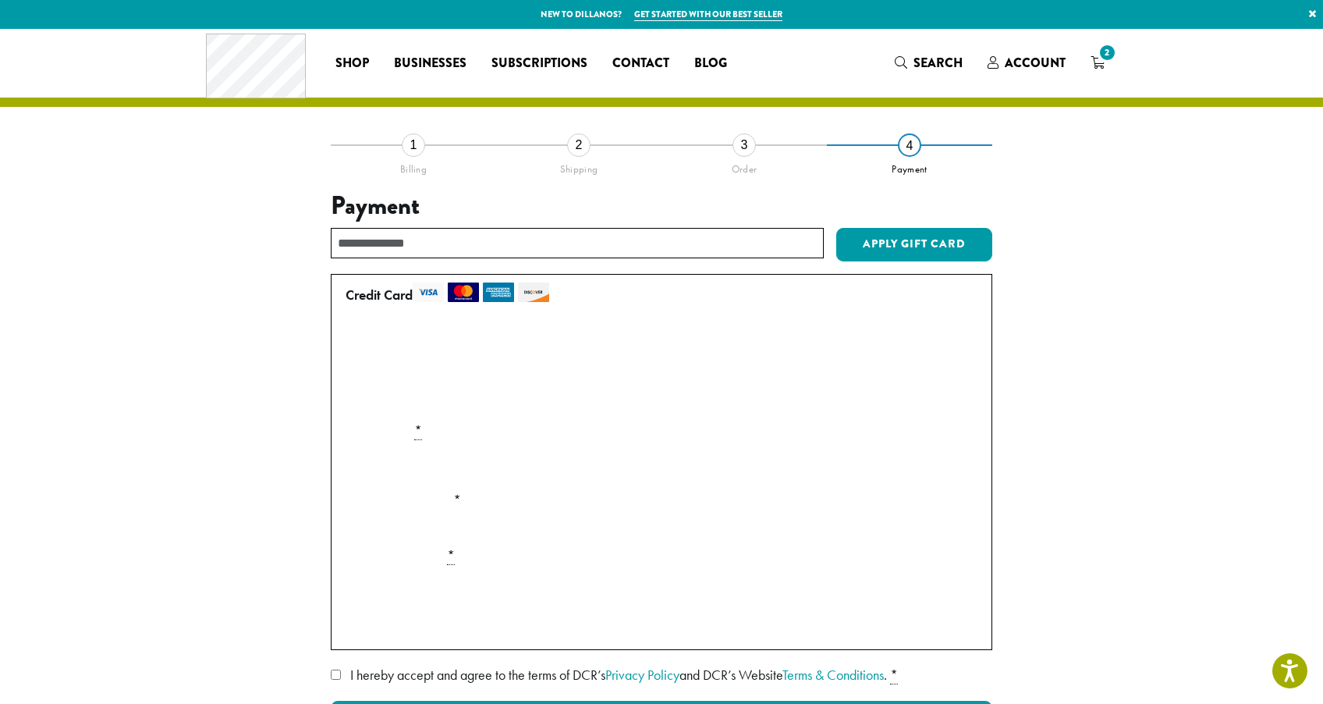
click at [86, 542] on section "**********" at bounding box center [661, 444] width 1323 height 831
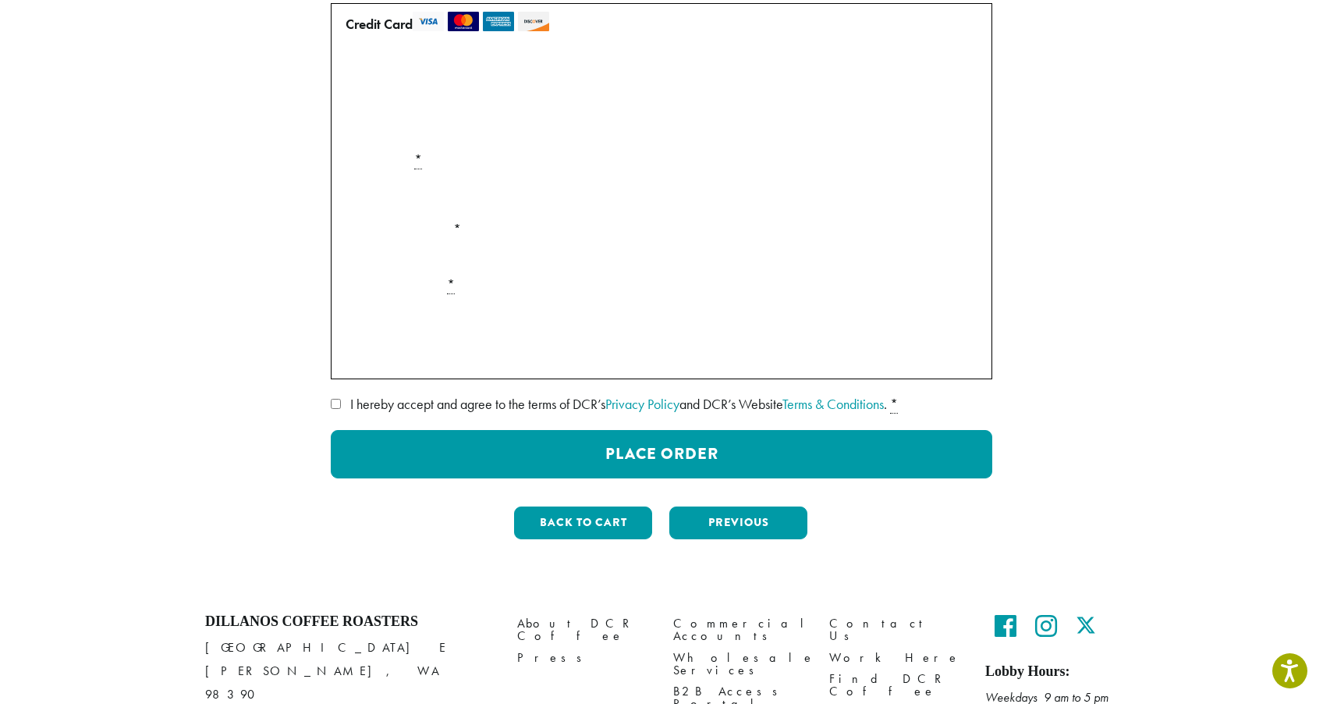
scroll to position [340, 0]
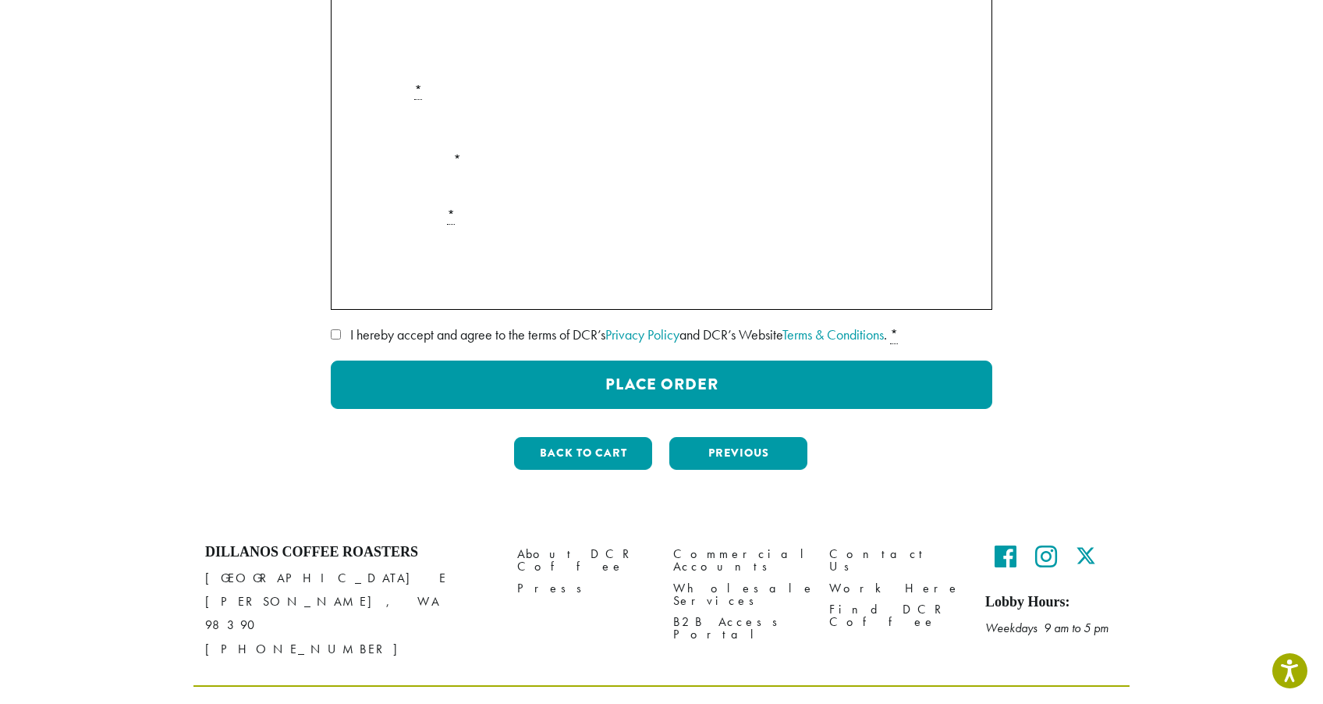
click at [535, 328] on span "I hereby accept and agree to the terms of DCR’s Privacy Policy and DCR’s Websit…" at bounding box center [618, 334] width 537 height 18
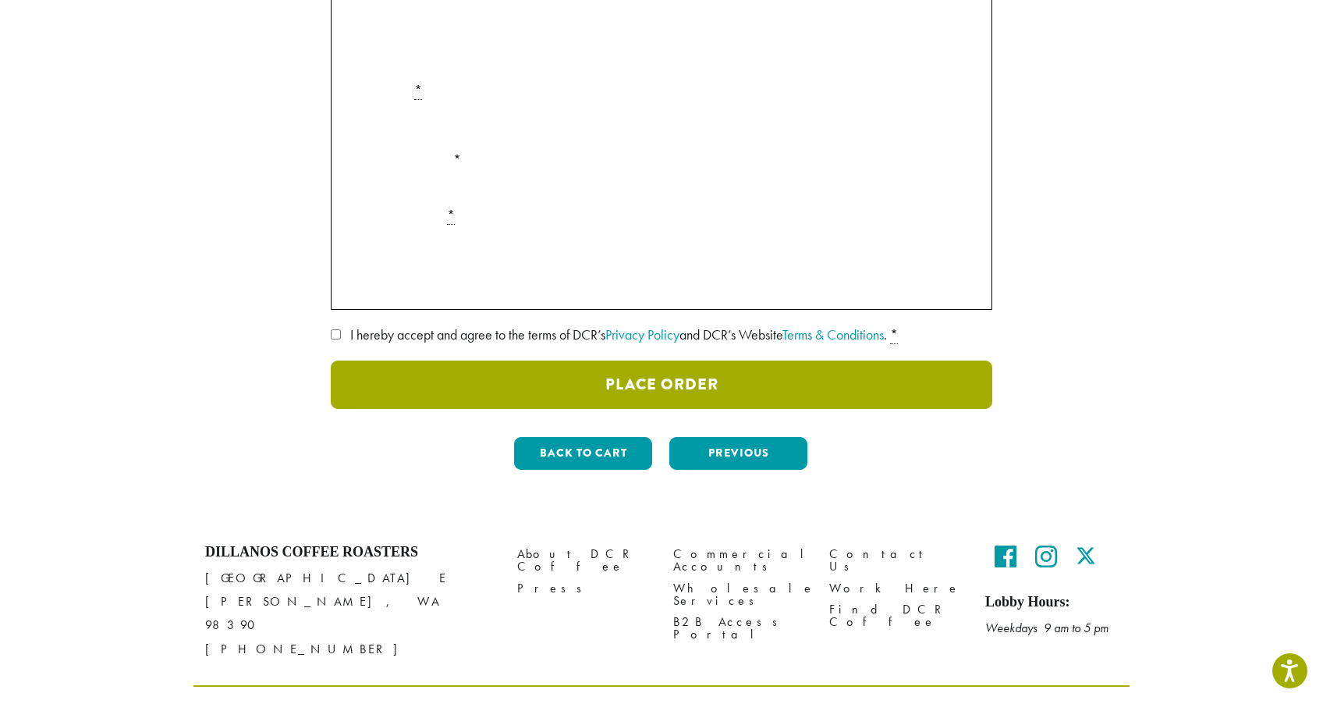
click at [511, 406] on button "Place Order" at bounding box center [662, 384] width 662 height 48
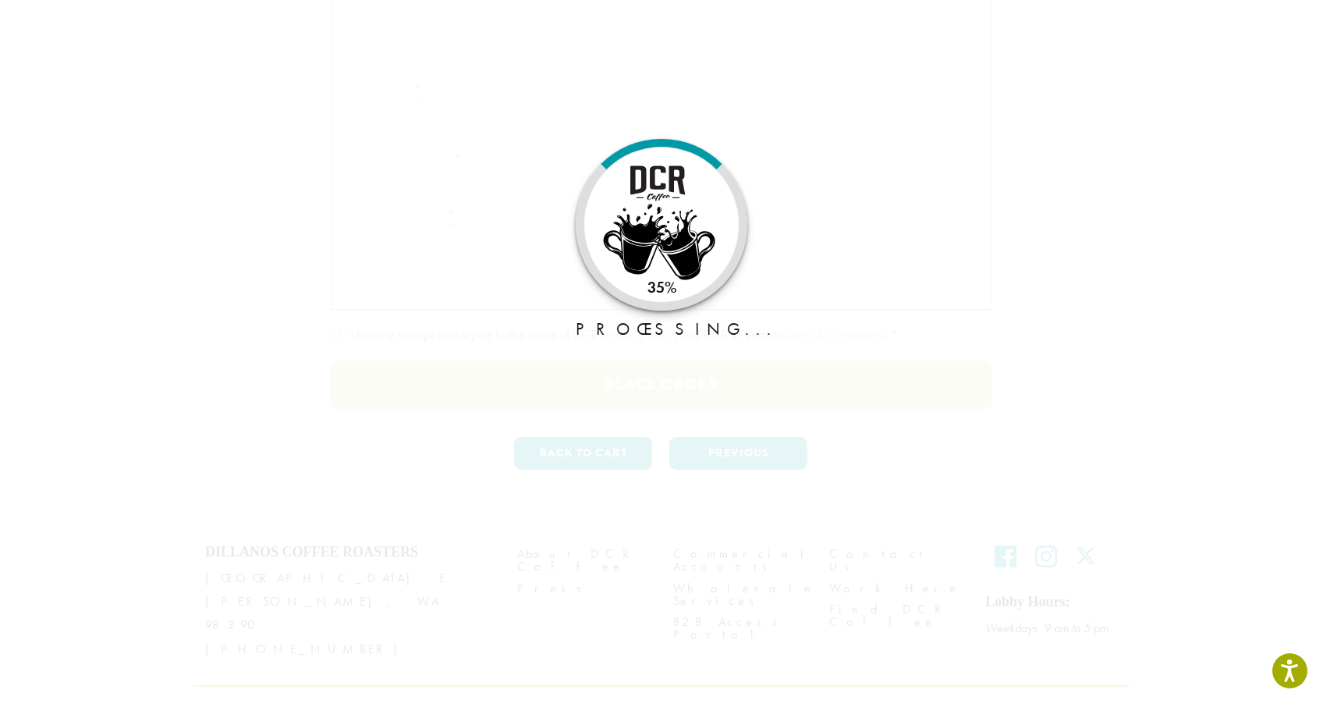
click at [511, 406] on div at bounding box center [662, 130] width 662 height 558
